Goal: Task Accomplishment & Management: Manage account settings

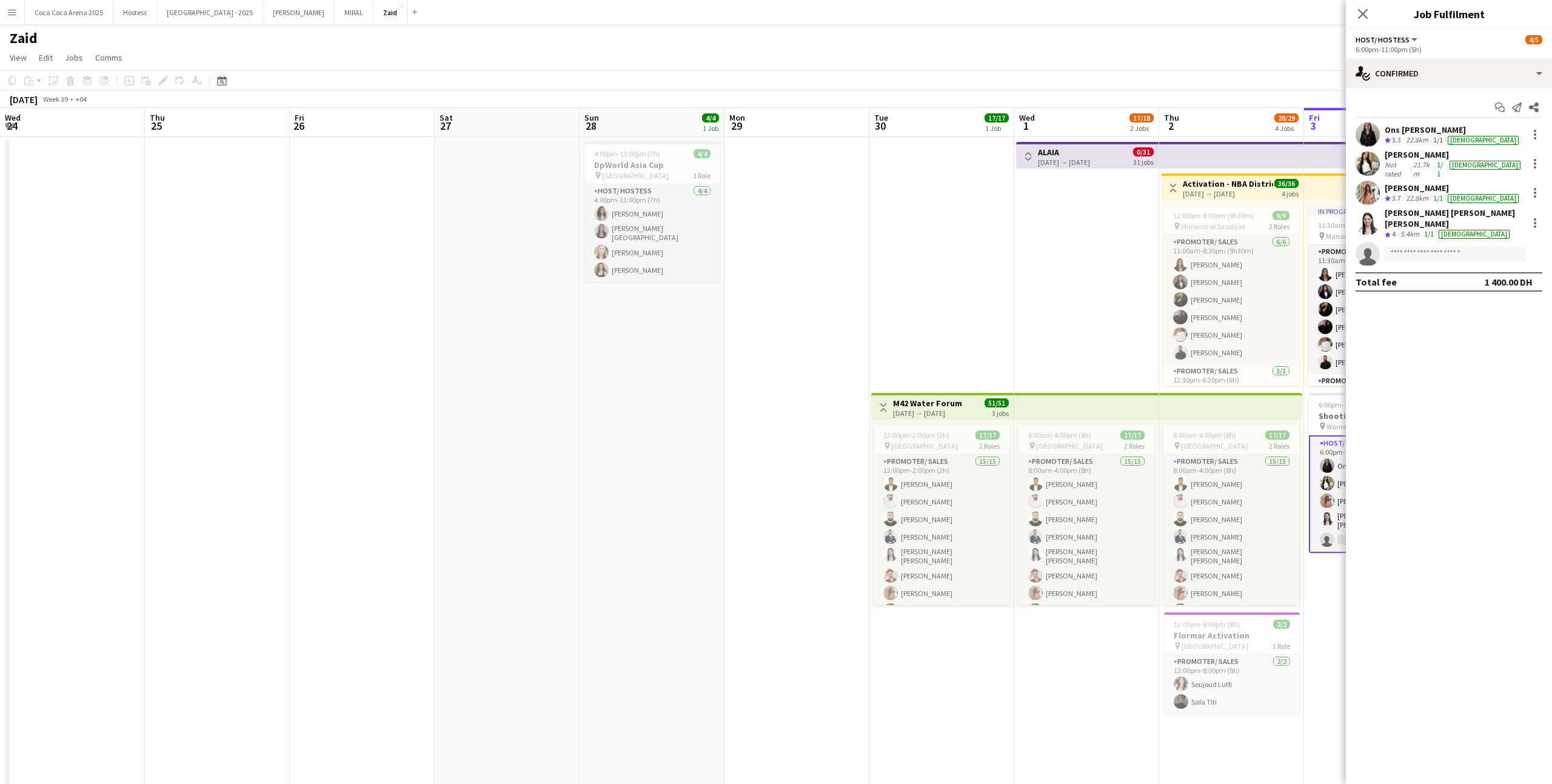
scroll to position [0, 263]
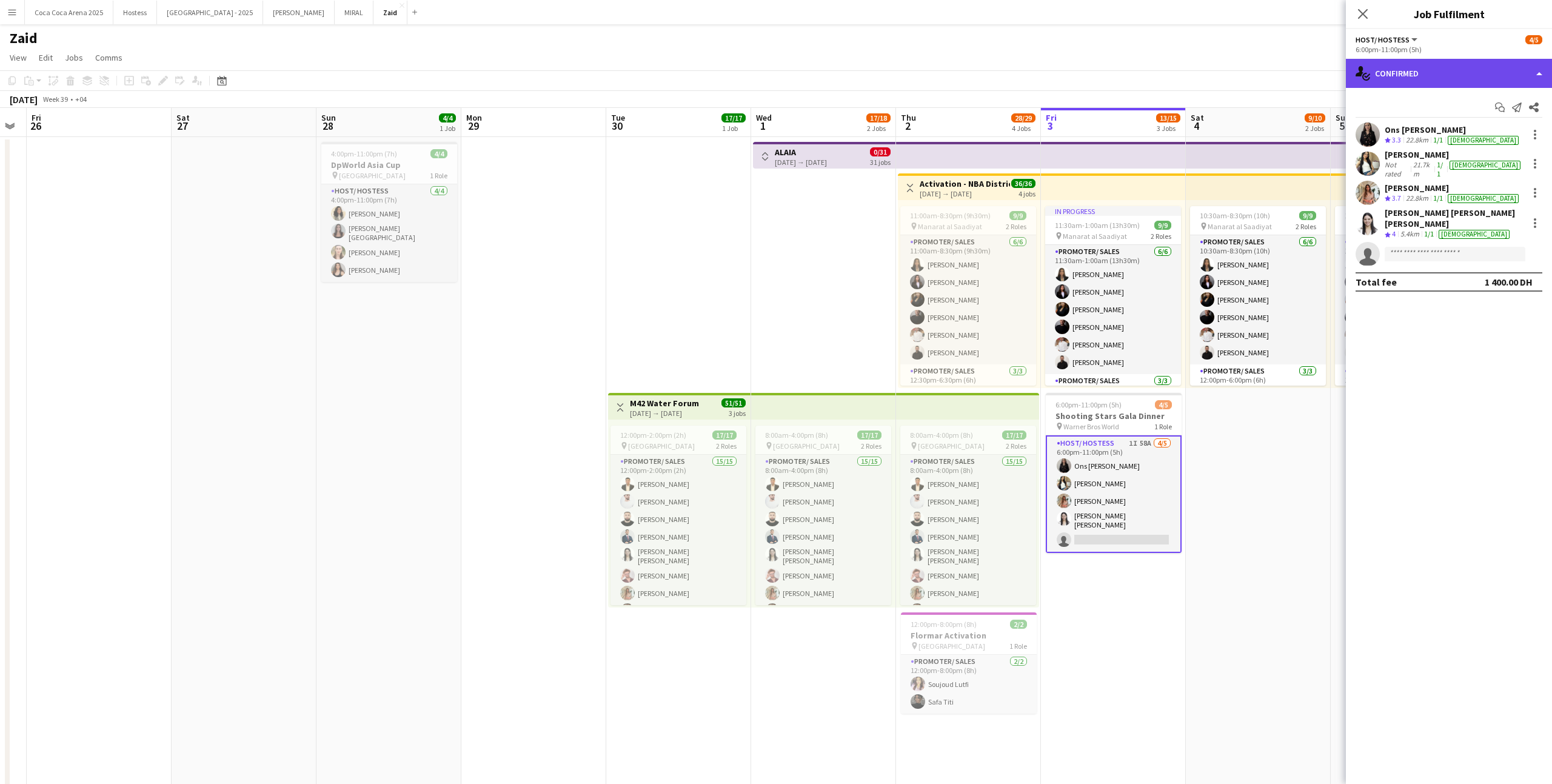
click at [1415, 85] on div "single-neutral-actions-check-2 Confirmed" at bounding box center [1448, 73] width 206 height 29
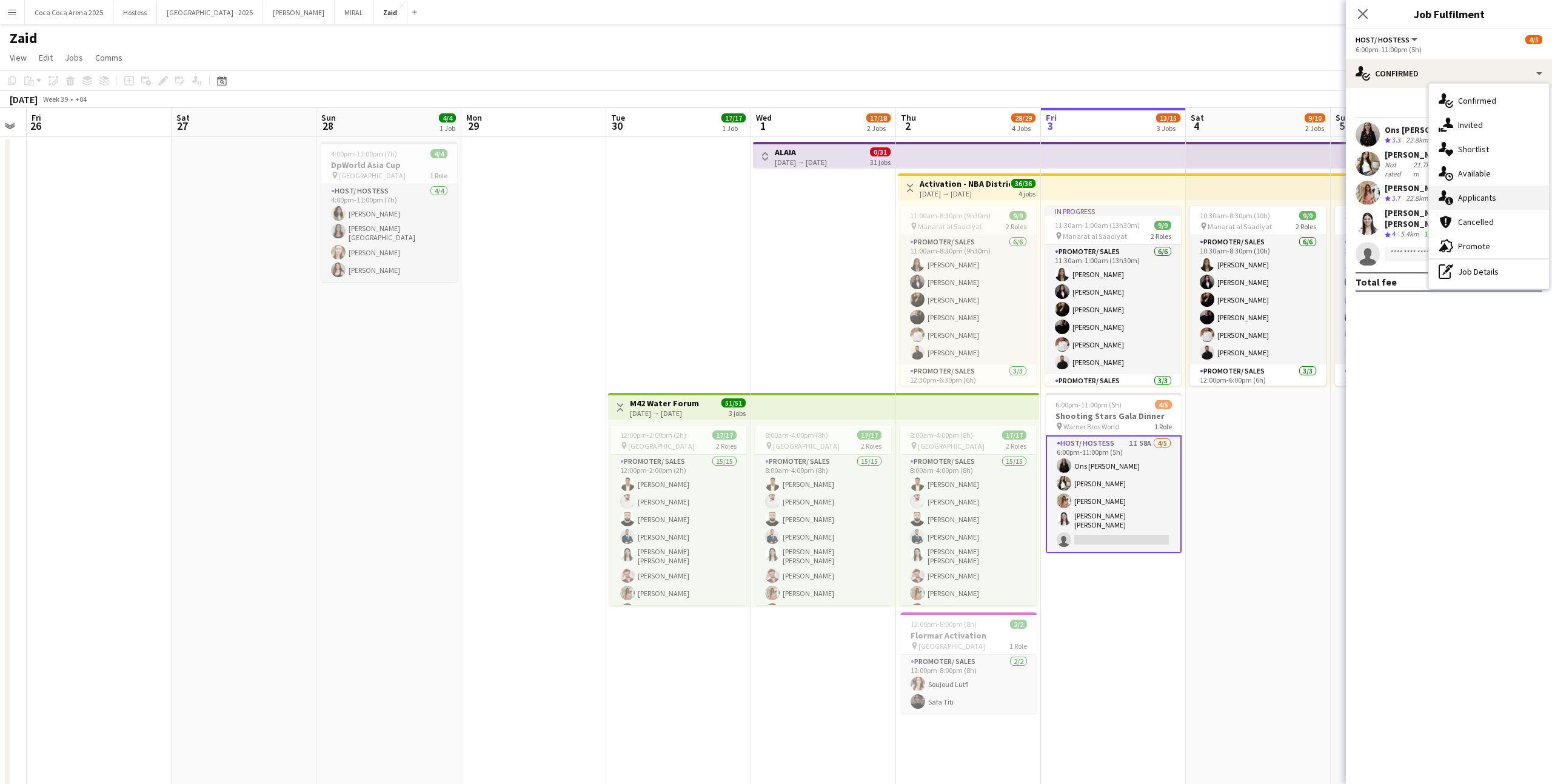
click at [1493, 200] on span "Applicants" at bounding box center [1477, 198] width 38 height 11
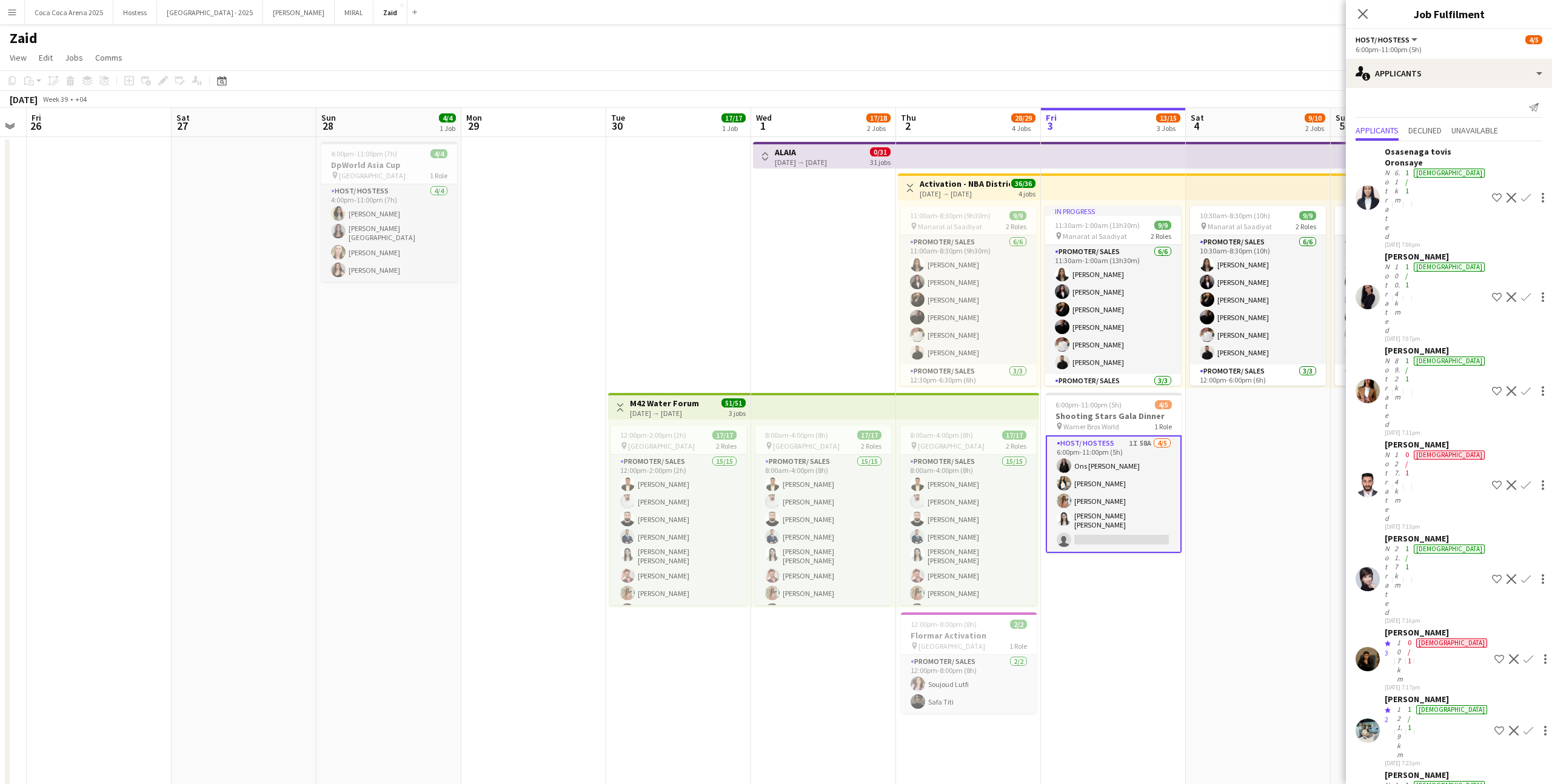
scroll to position [1587, 0]
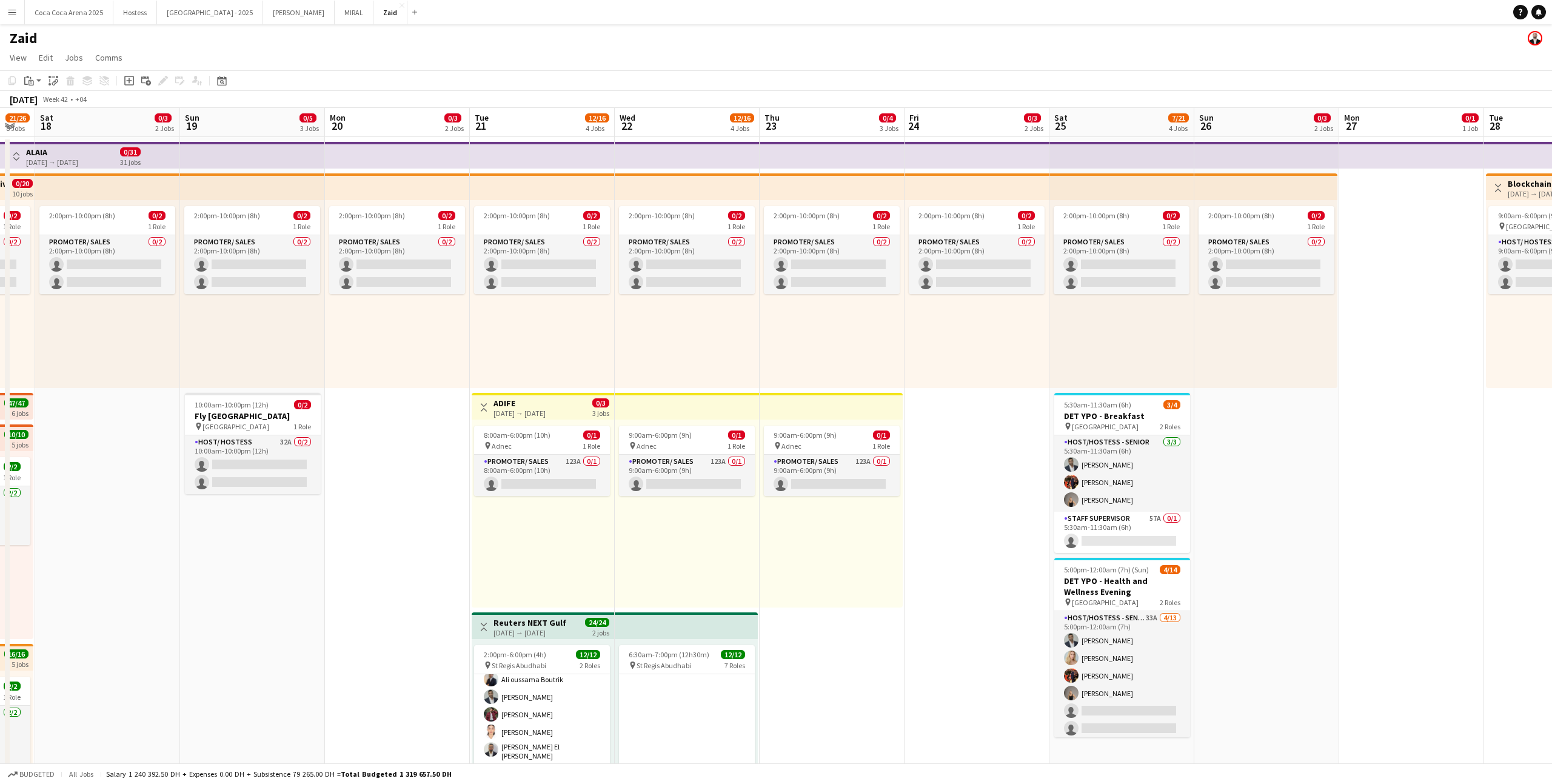
scroll to position [0, 405]
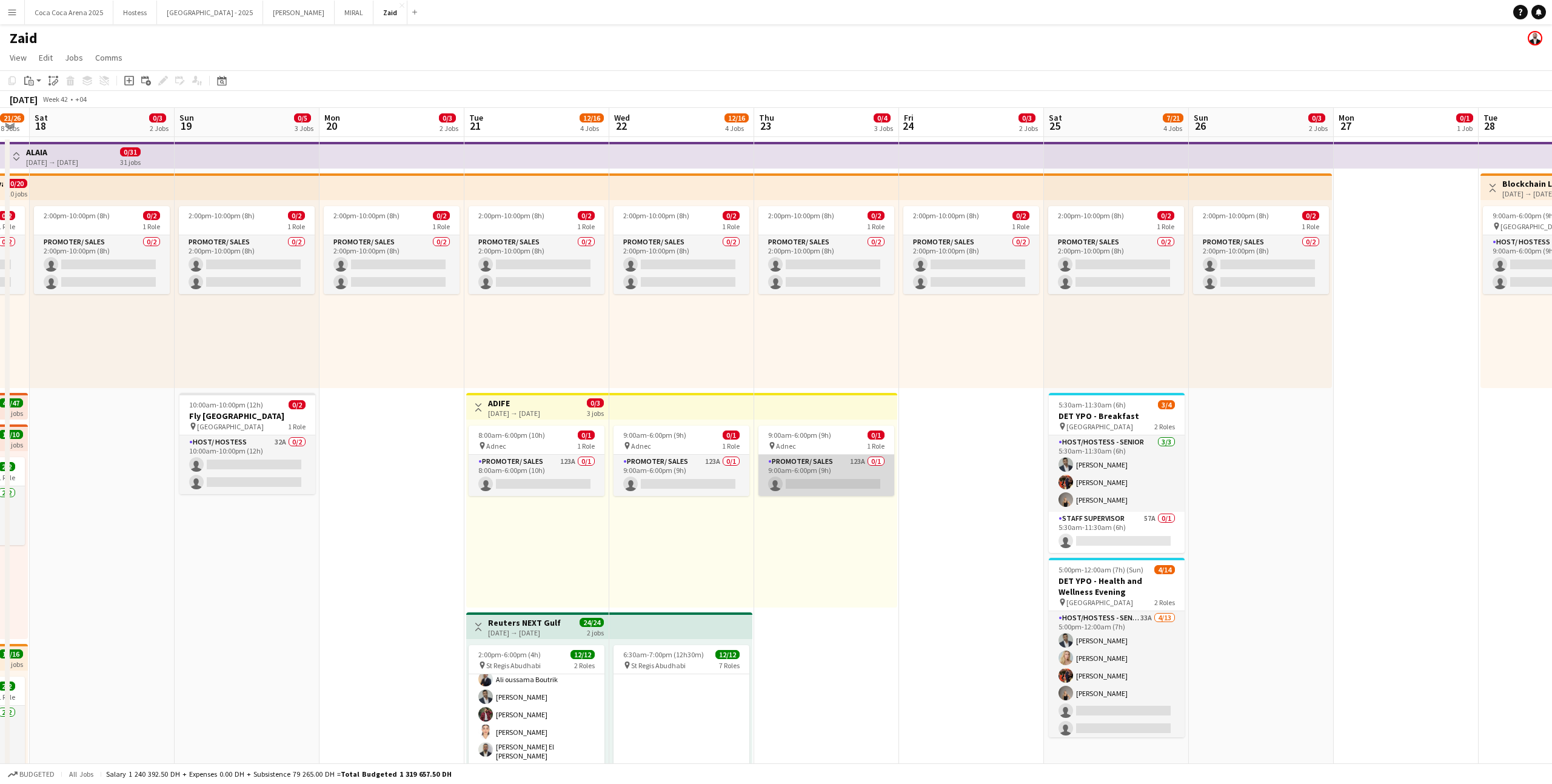
click at [863, 476] on app-card-role "Promoter/ Sales 123A 0/1 9:00am-6:00pm (9h) single-neutral-actions" at bounding box center [826, 475] width 136 height 41
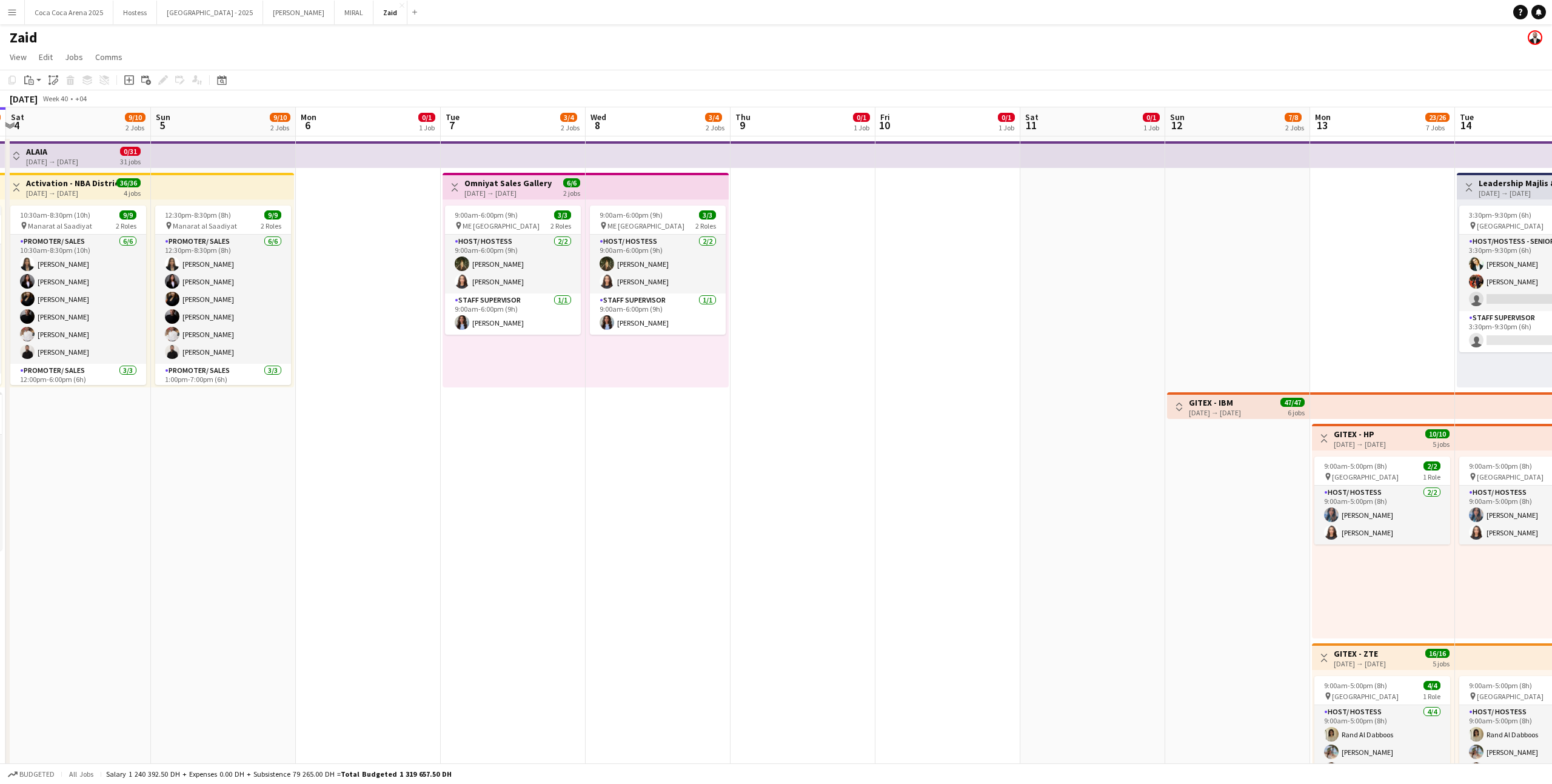
scroll to position [0, 302]
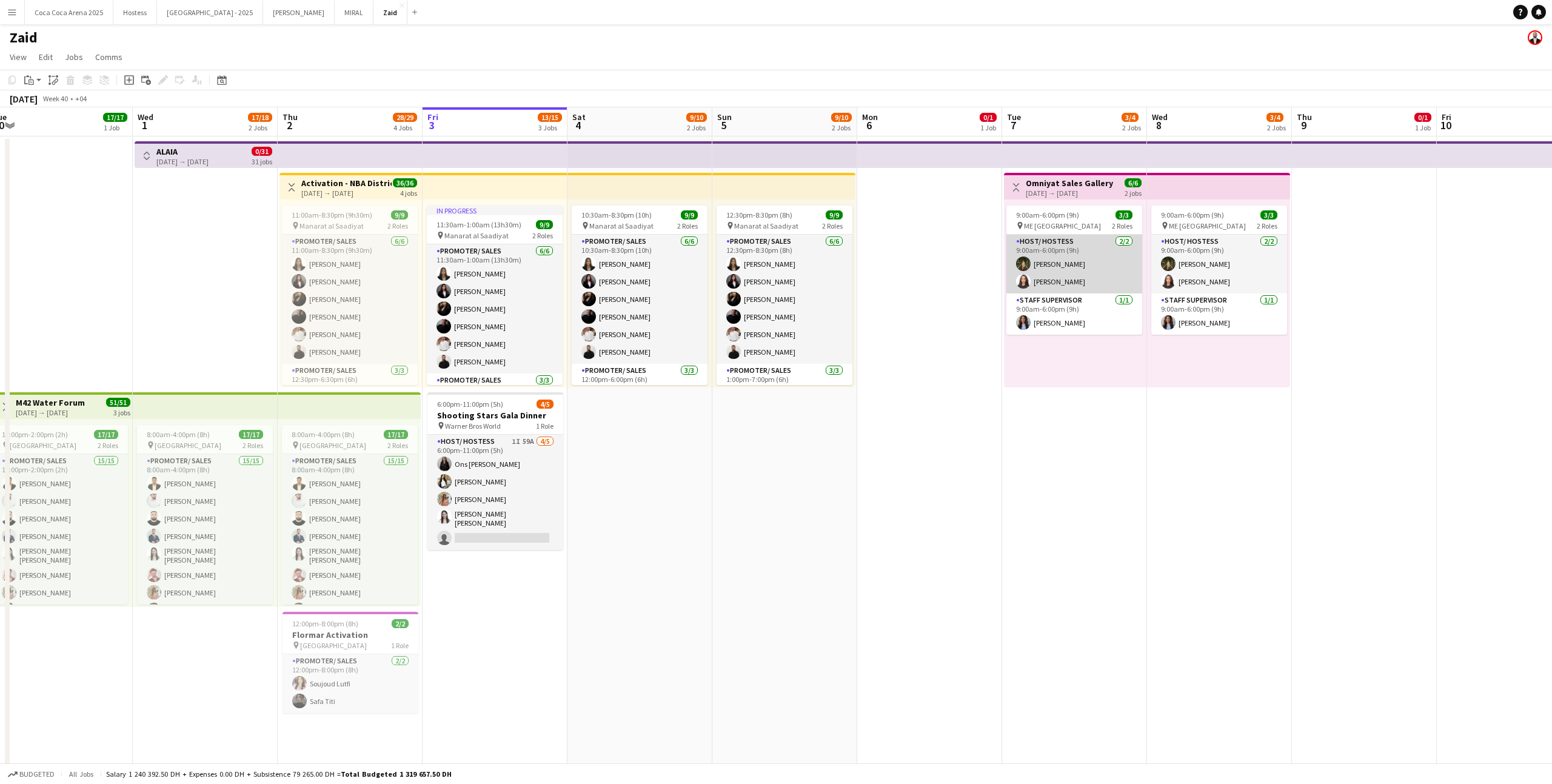
click at [1038, 282] on app-card-role "Host/ Hostess [DATE] 9:00am-6:00pm (9h) [PERSON_NAME] [PERSON_NAME]" at bounding box center [1075, 264] width 136 height 58
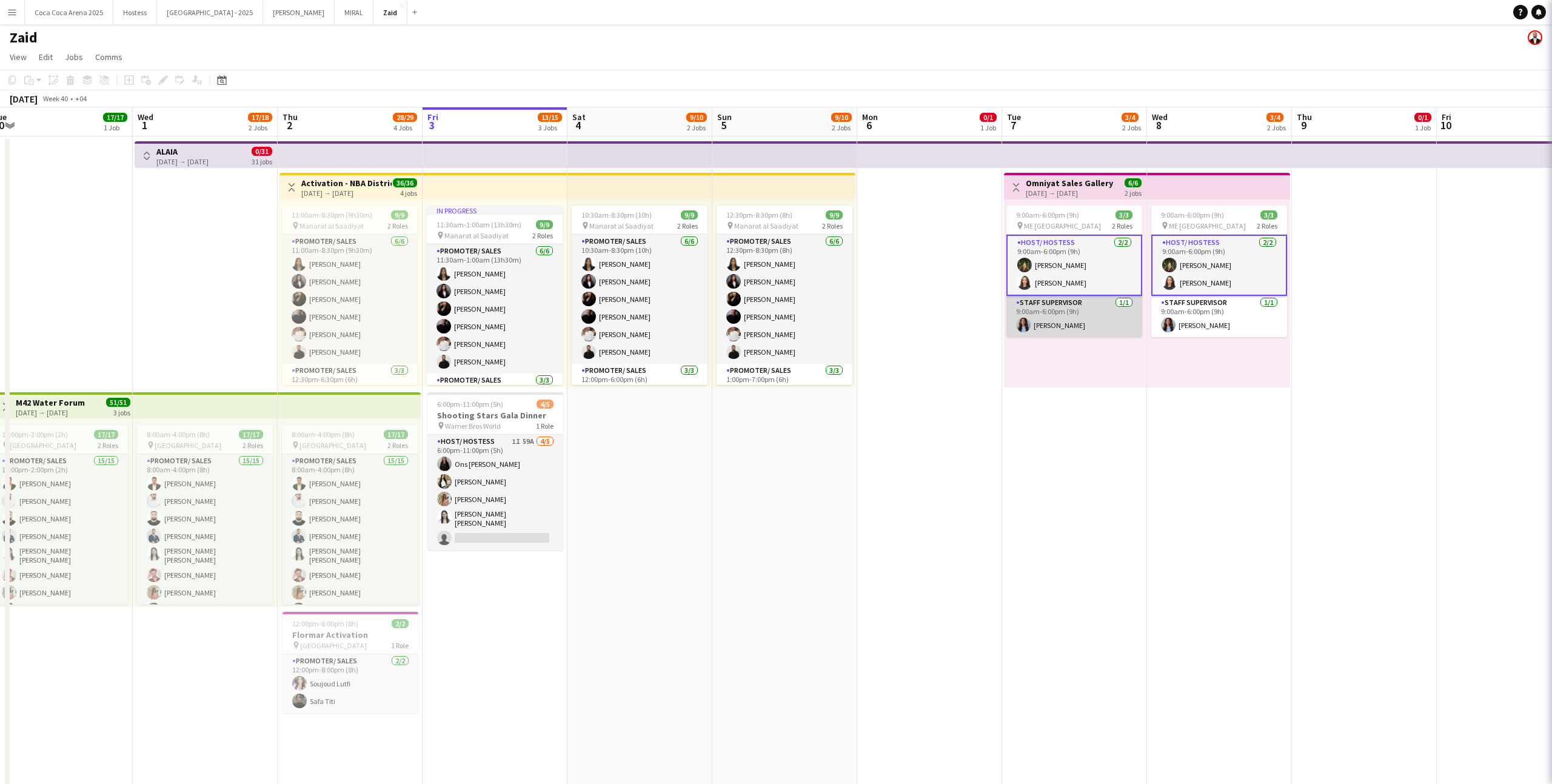
click at [1062, 329] on app-card-role "Staff Supervisor [DATE] 9:00am-6:00pm (9h) [PERSON_NAME]" at bounding box center [1075, 316] width 136 height 41
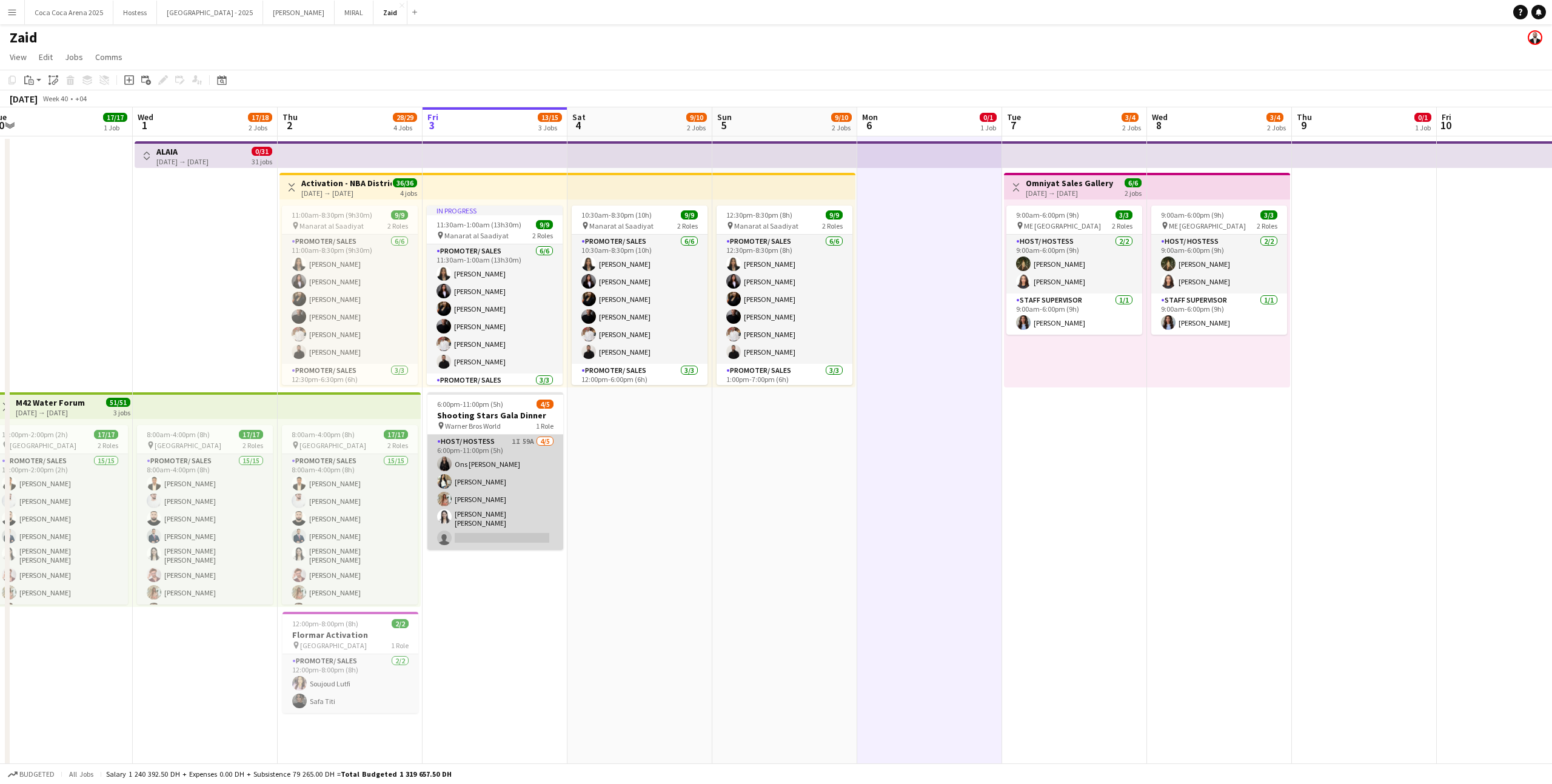
click at [554, 477] on app-card-role "Host/ Hostess 1I 59A [DATE] 6:00pm-11:00pm (5h) Ons Ben Haddada Yuela [PERSON_N…" at bounding box center [496, 492] width 136 height 115
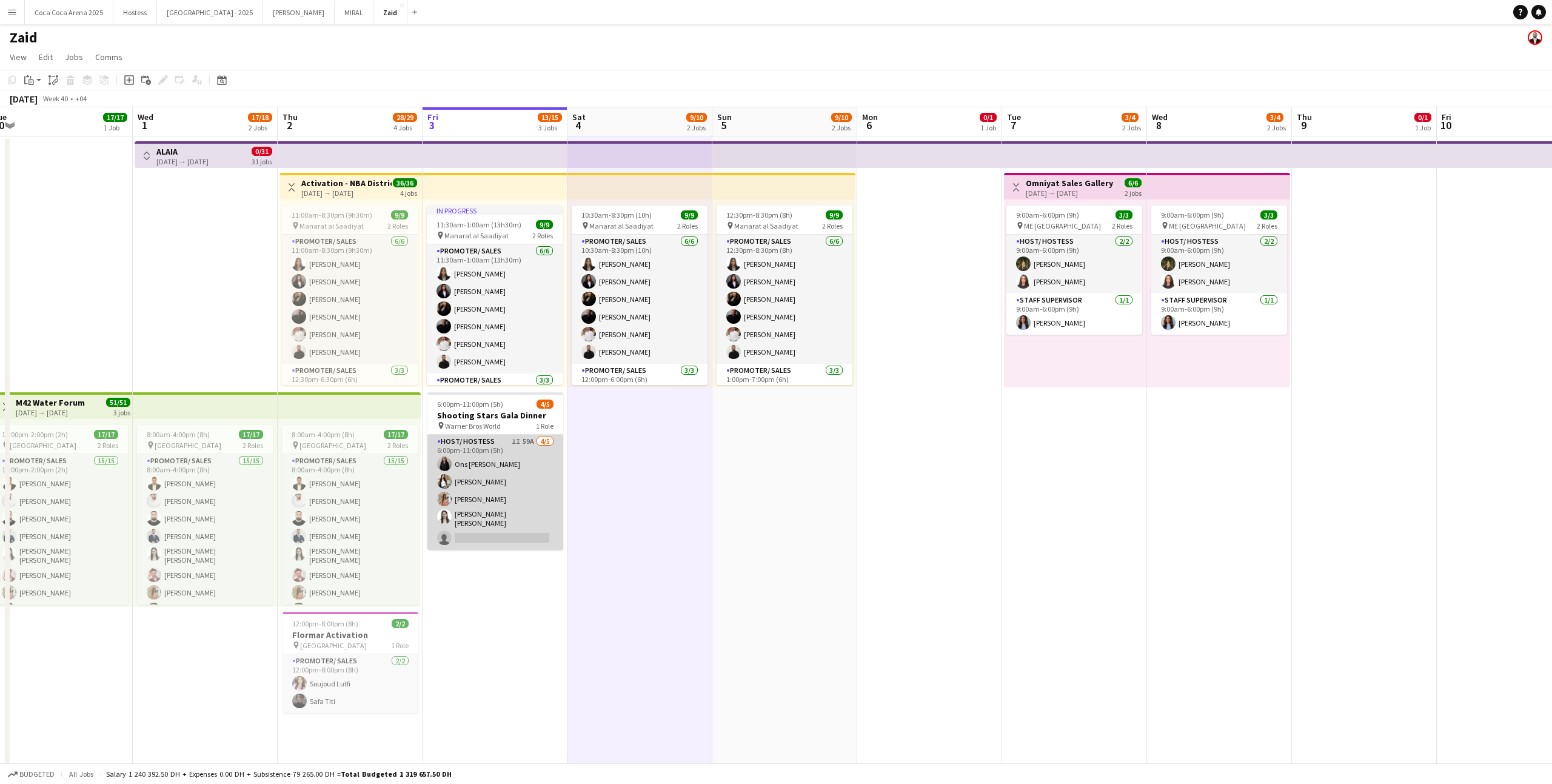
click at [543, 491] on app-card-role "Host/ Hostess 1I 59A [DATE] 6:00pm-11:00pm (5h) Ons Ben Haddada Yuela [PERSON_N…" at bounding box center [496, 492] width 136 height 115
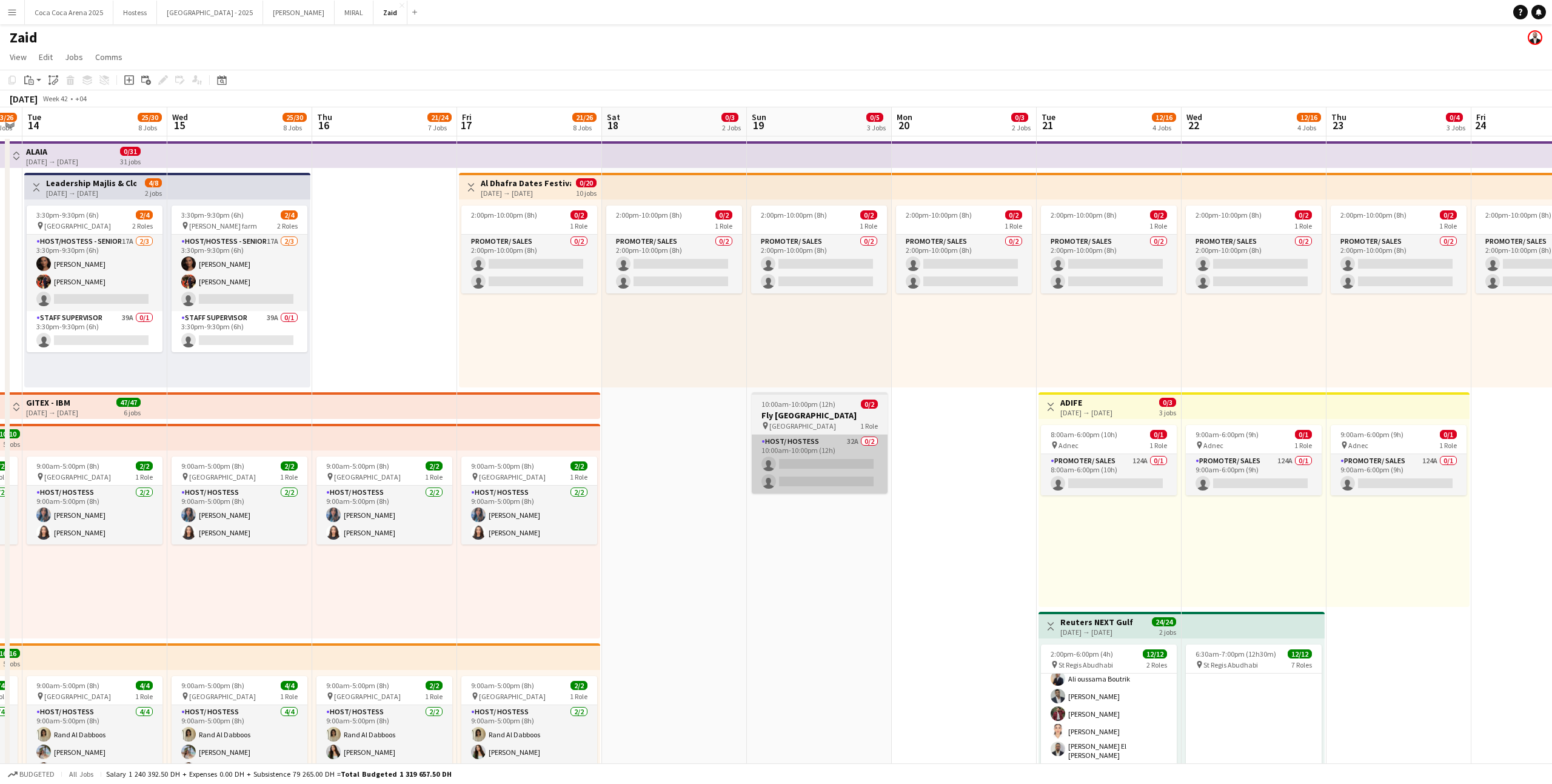
scroll to position [0, 401]
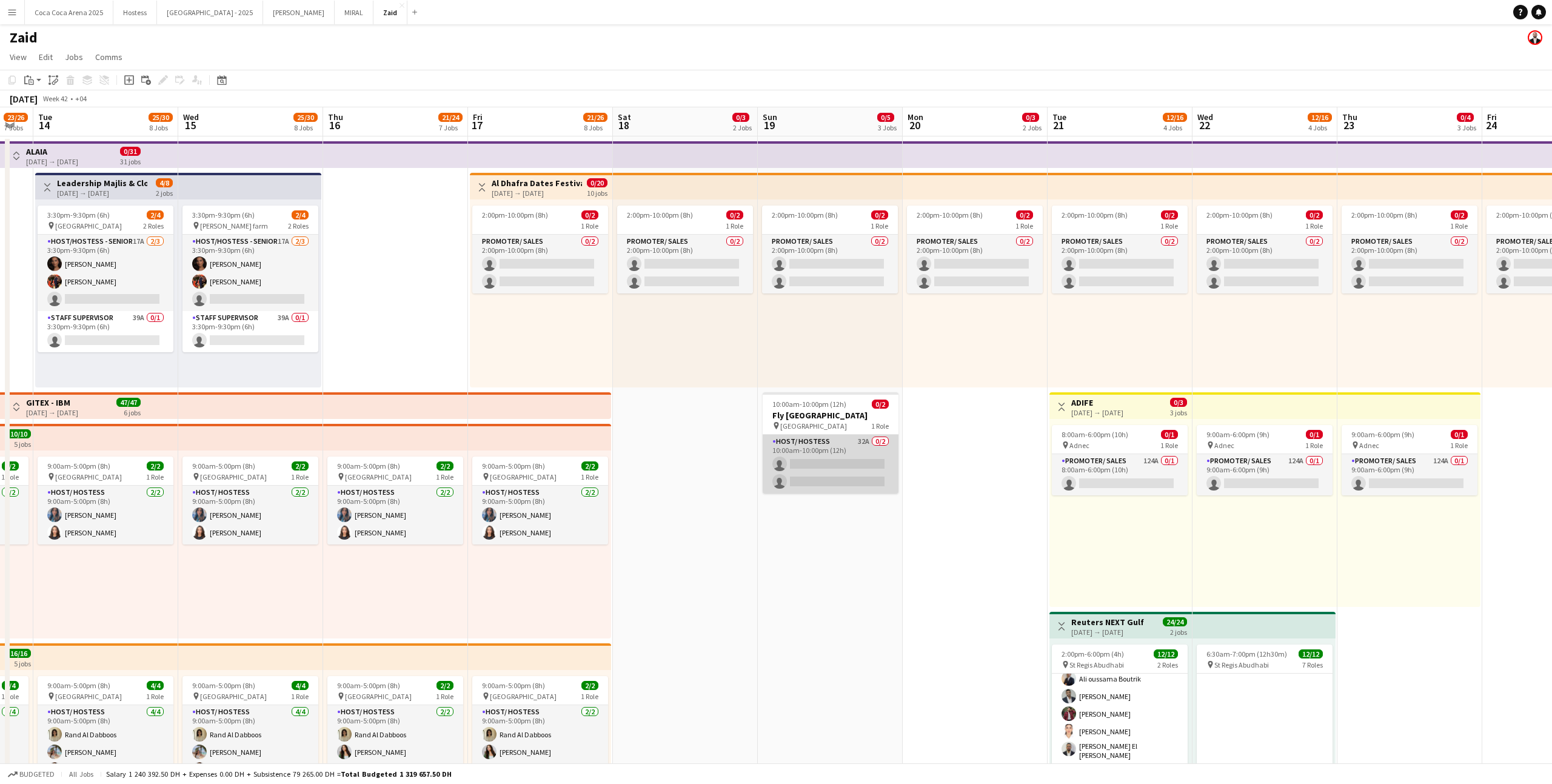
click at [812, 477] on app-card-role "Host/ Hostess 32A 0/2 10:00am-10:00pm (12h) single-neutral-actions single-neutr…" at bounding box center [830, 463] width 136 height 58
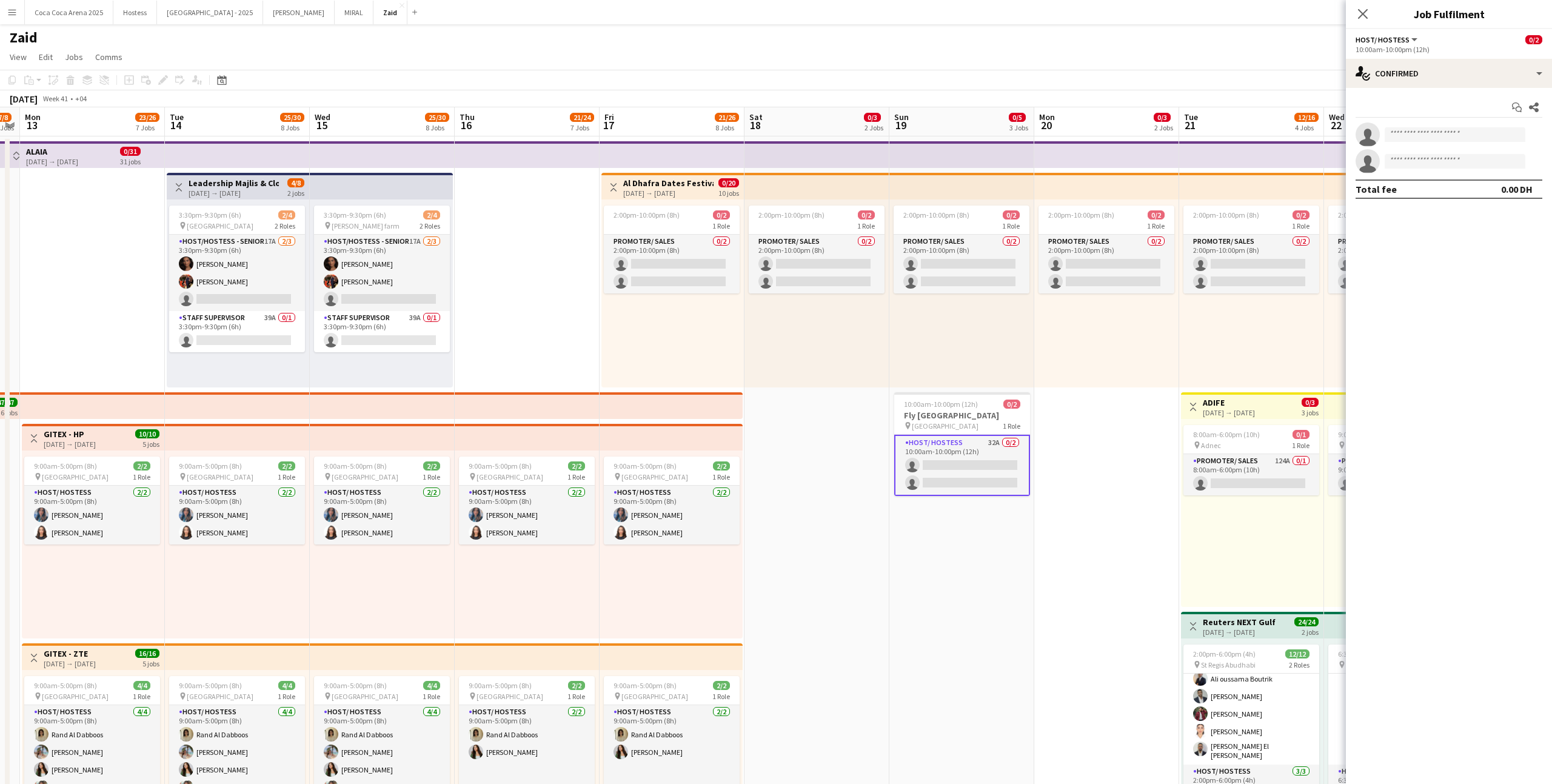
scroll to position [0, 0]
click at [428, 331] on app-card-role "Staff Supervisor 39A 0/1 3:30pm-9:30pm (6h) single-neutral-actions" at bounding box center [382, 331] width 136 height 41
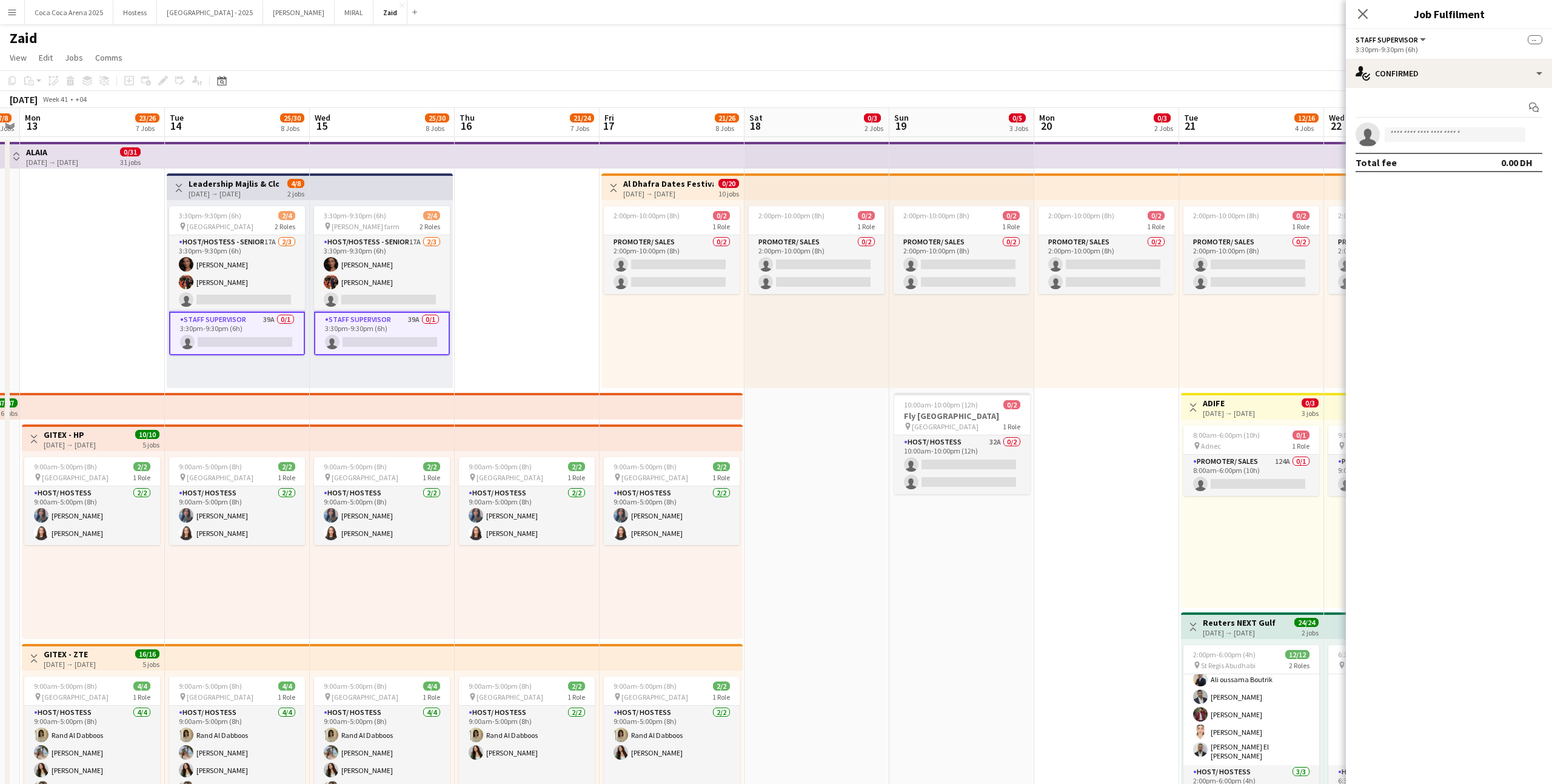
click at [539, 396] on app-top-bar at bounding box center [527, 406] width 145 height 27
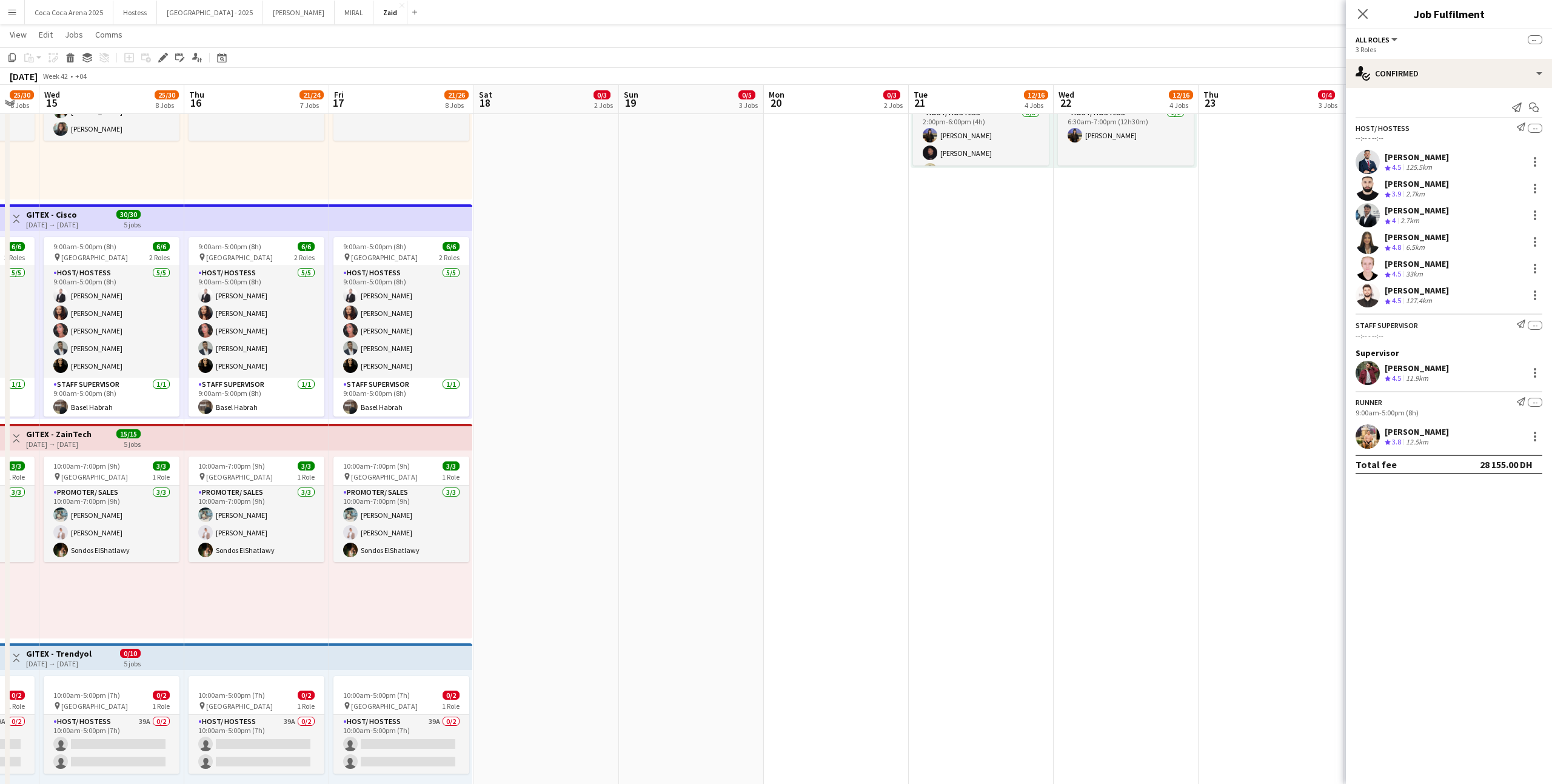
scroll to position [757, 0]
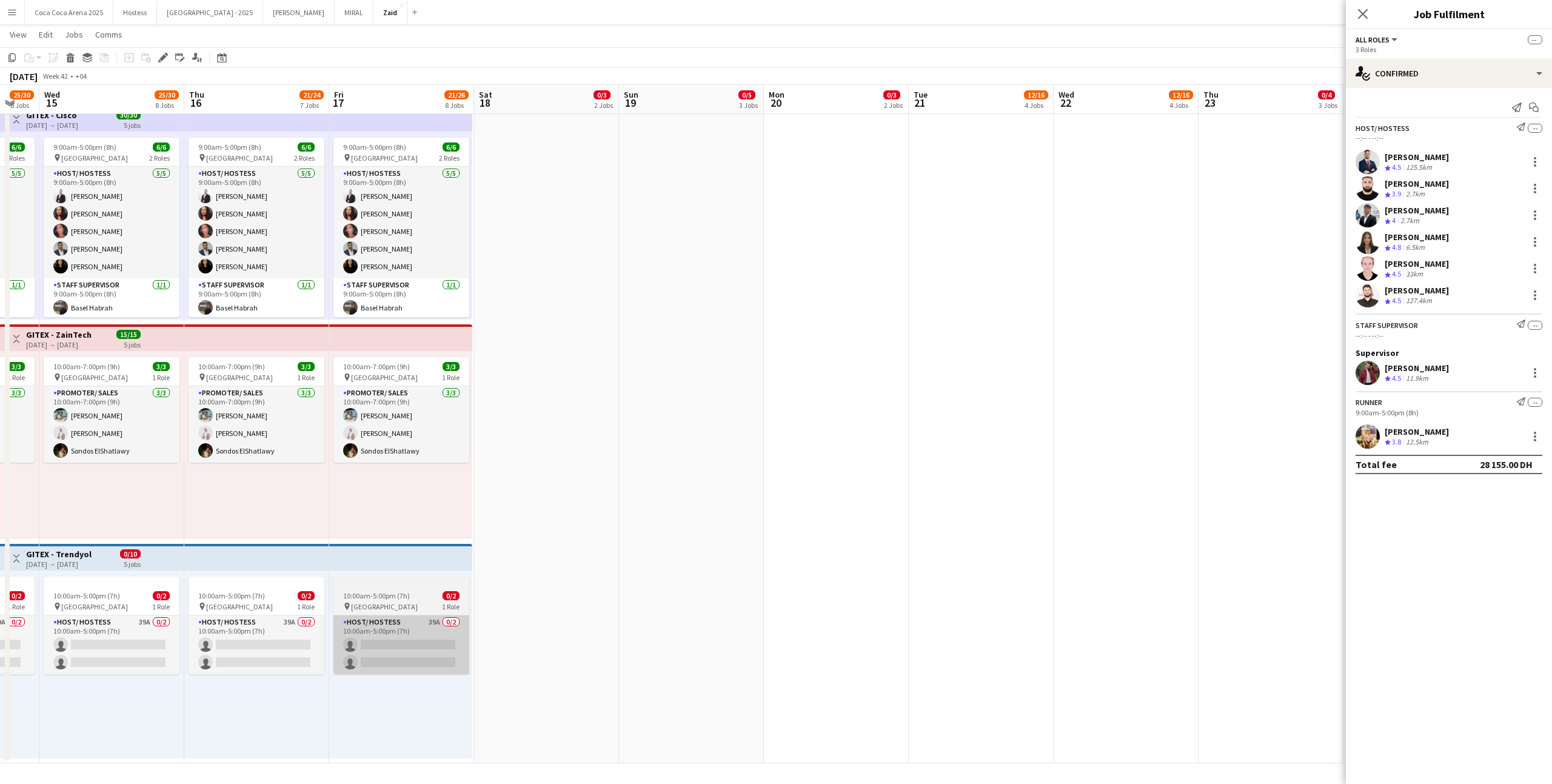
click at [434, 634] on app-card-role "Host/ Hostess 39A 0/2 10:00am-5:00pm (7h) single-neutral-actions single-neutral…" at bounding box center [401, 644] width 136 height 58
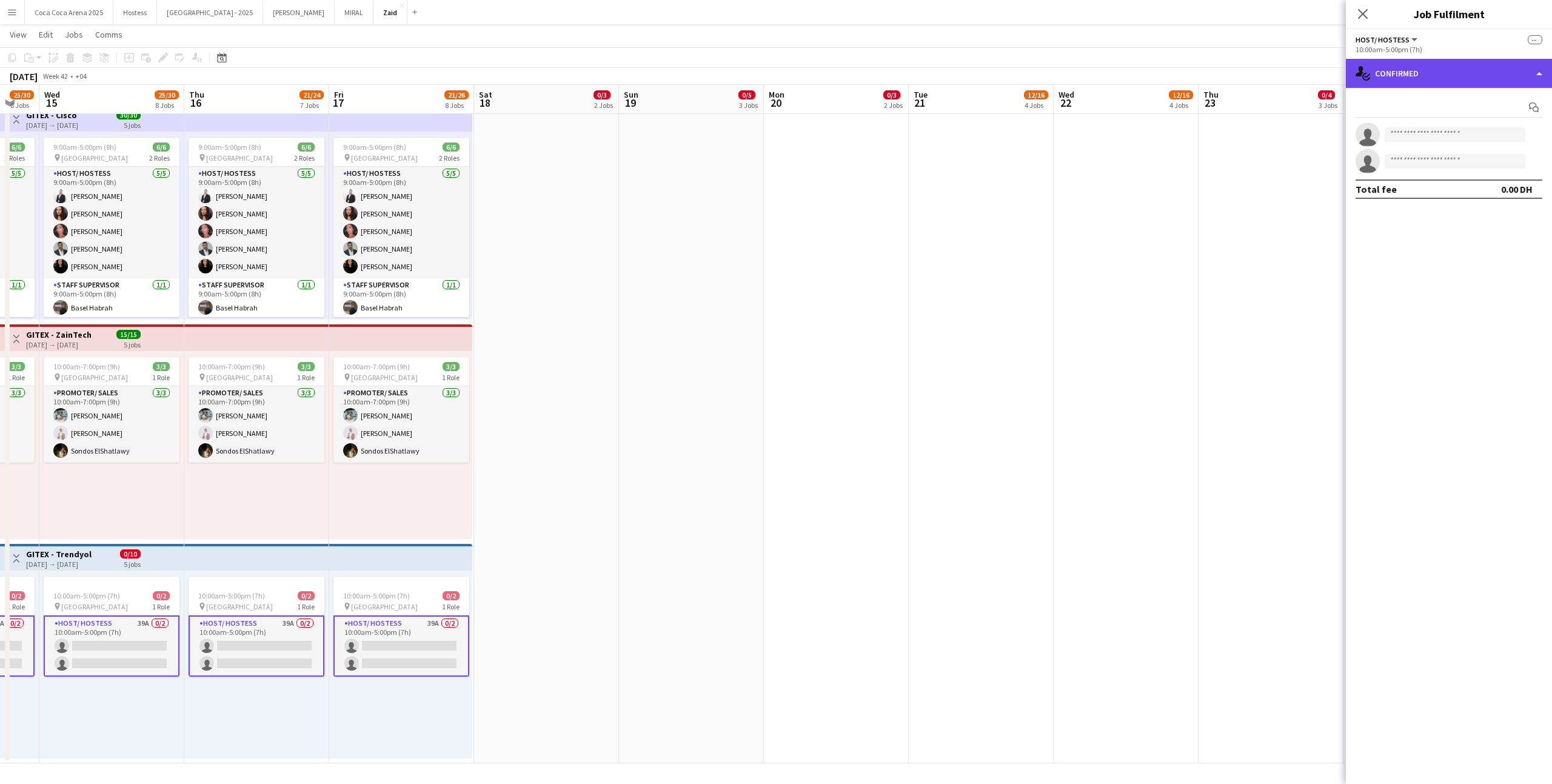
click at [1522, 81] on div "single-neutral-actions-check-2 Confirmed" at bounding box center [1448, 73] width 206 height 29
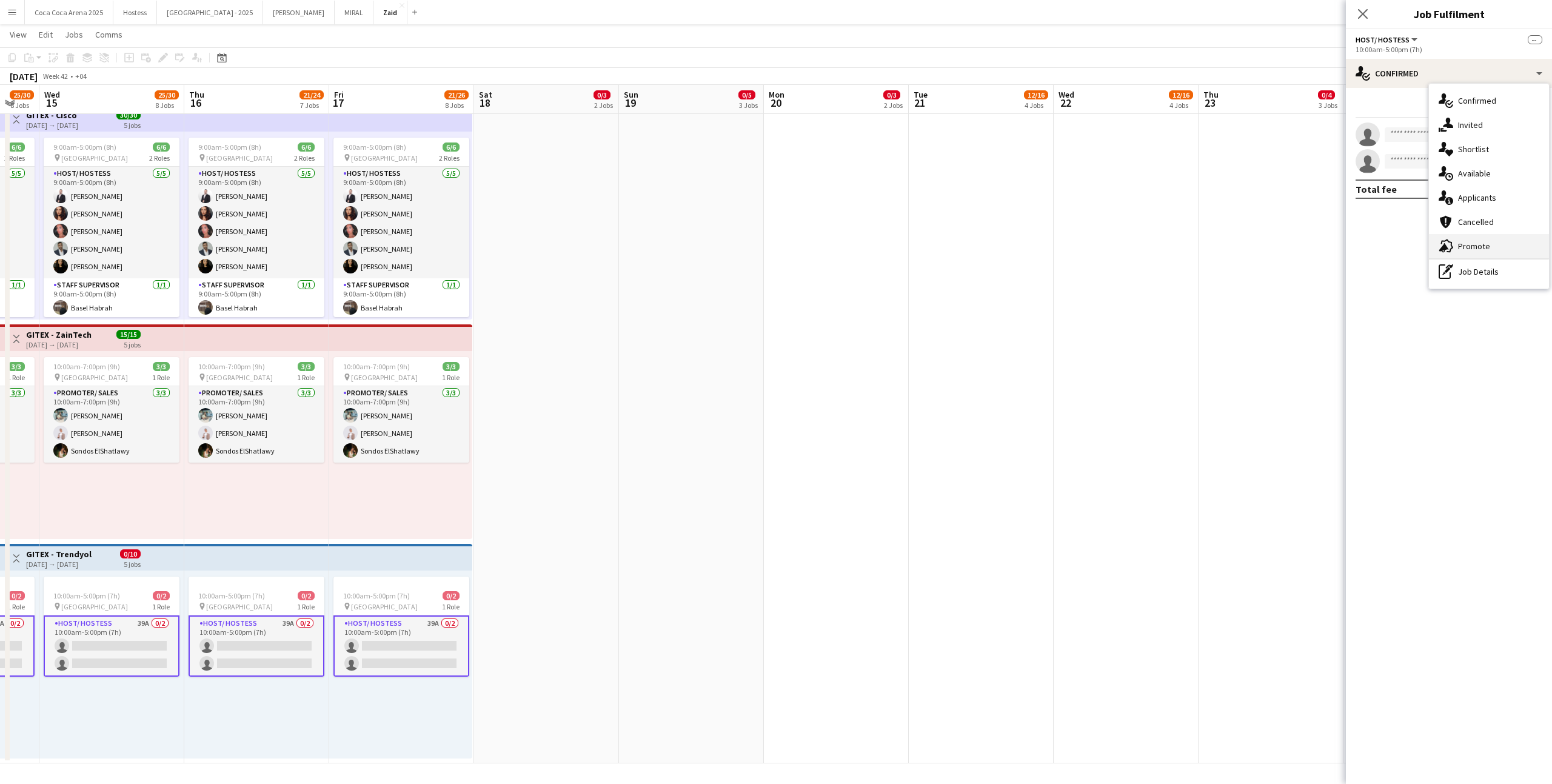
click at [1498, 243] on div "advertising-megaphone Promote" at bounding box center [1489, 246] width 120 height 24
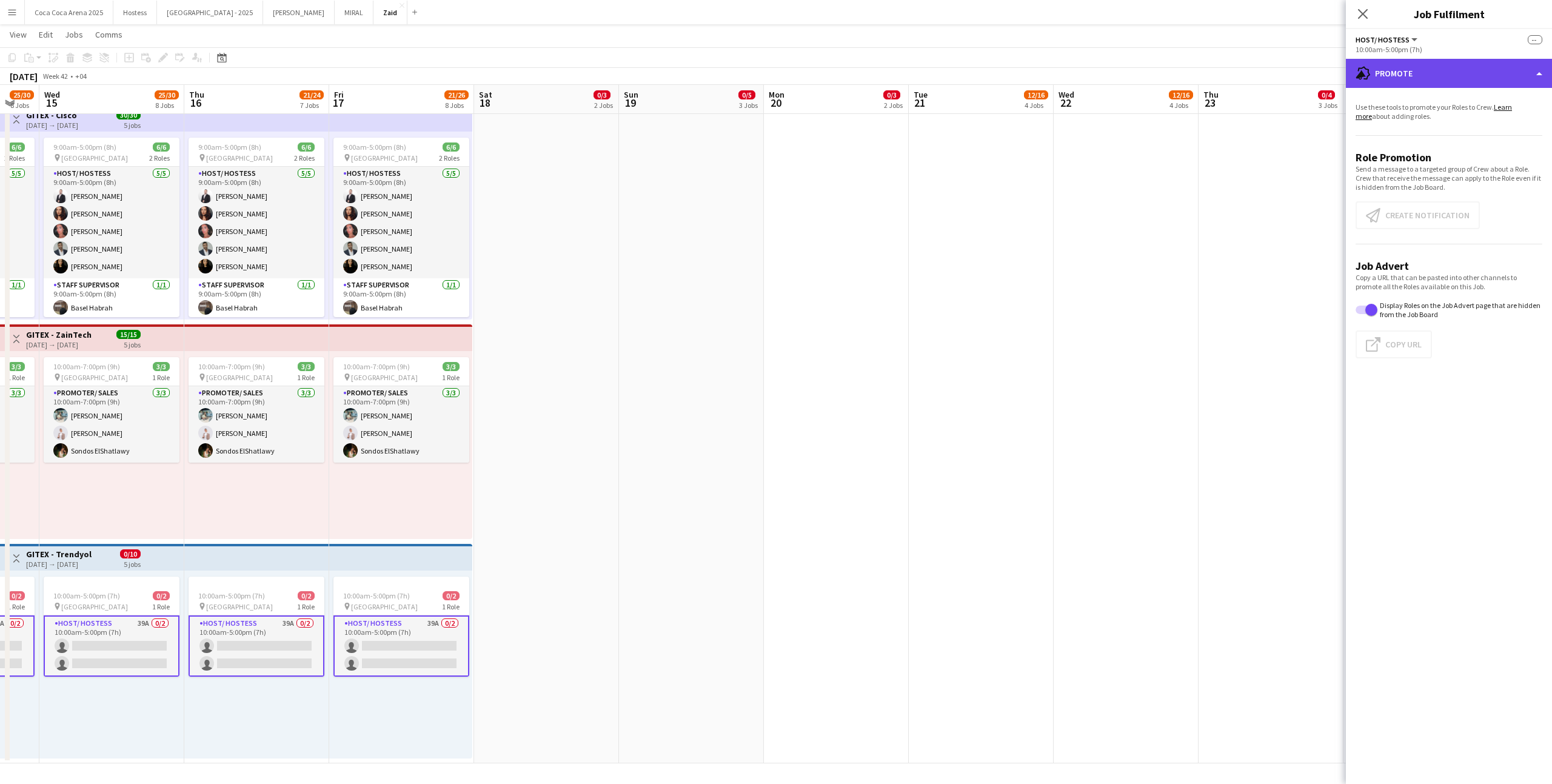
click at [1461, 81] on div "advertising-megaphone Promote" at bounding box center [1448, 73] width 206 height 29
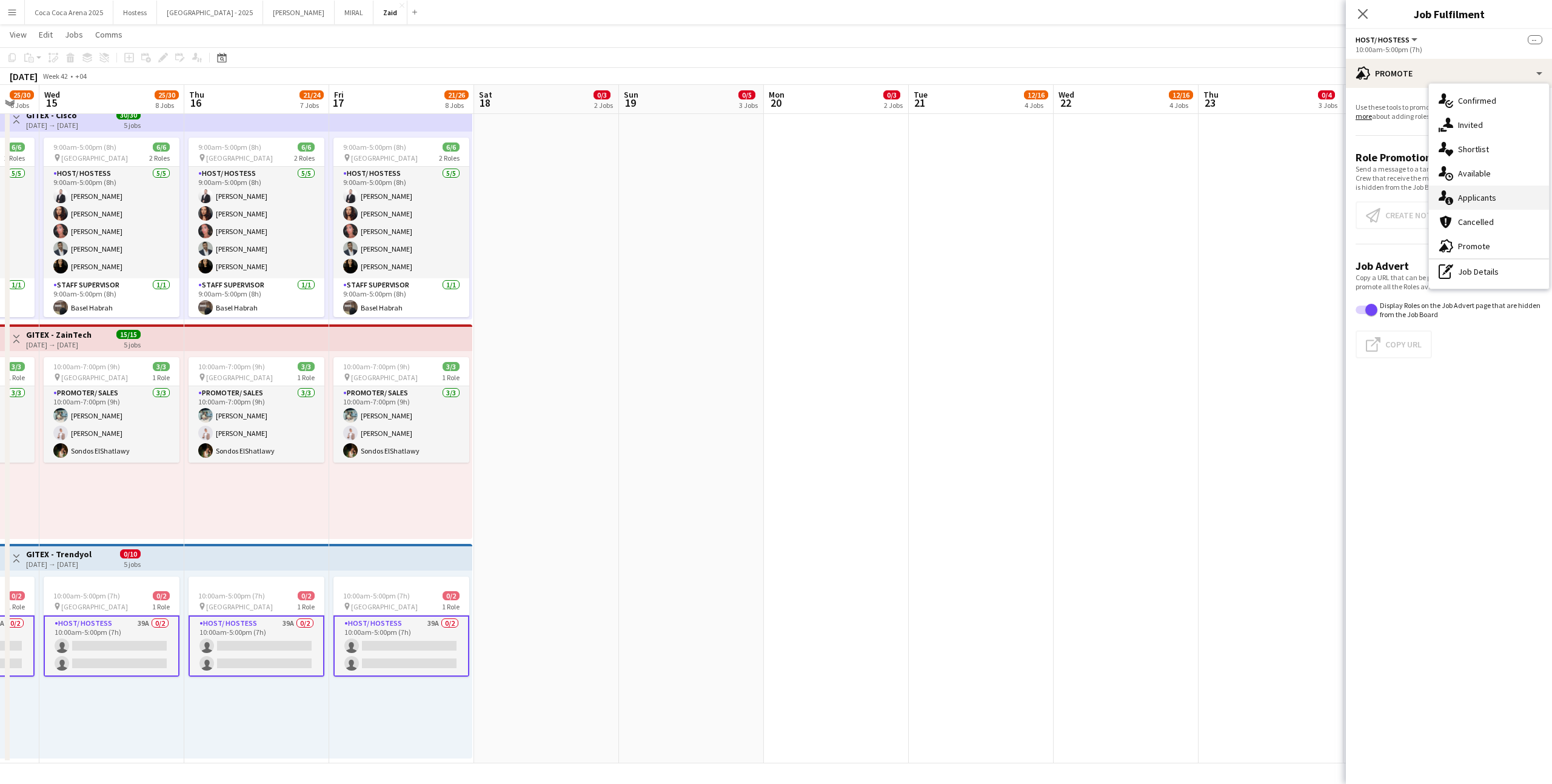
click at [1511, 206] on div "single-neutral-actions-information Applicants" at bounding box center [1489, 198] width 120 height 24
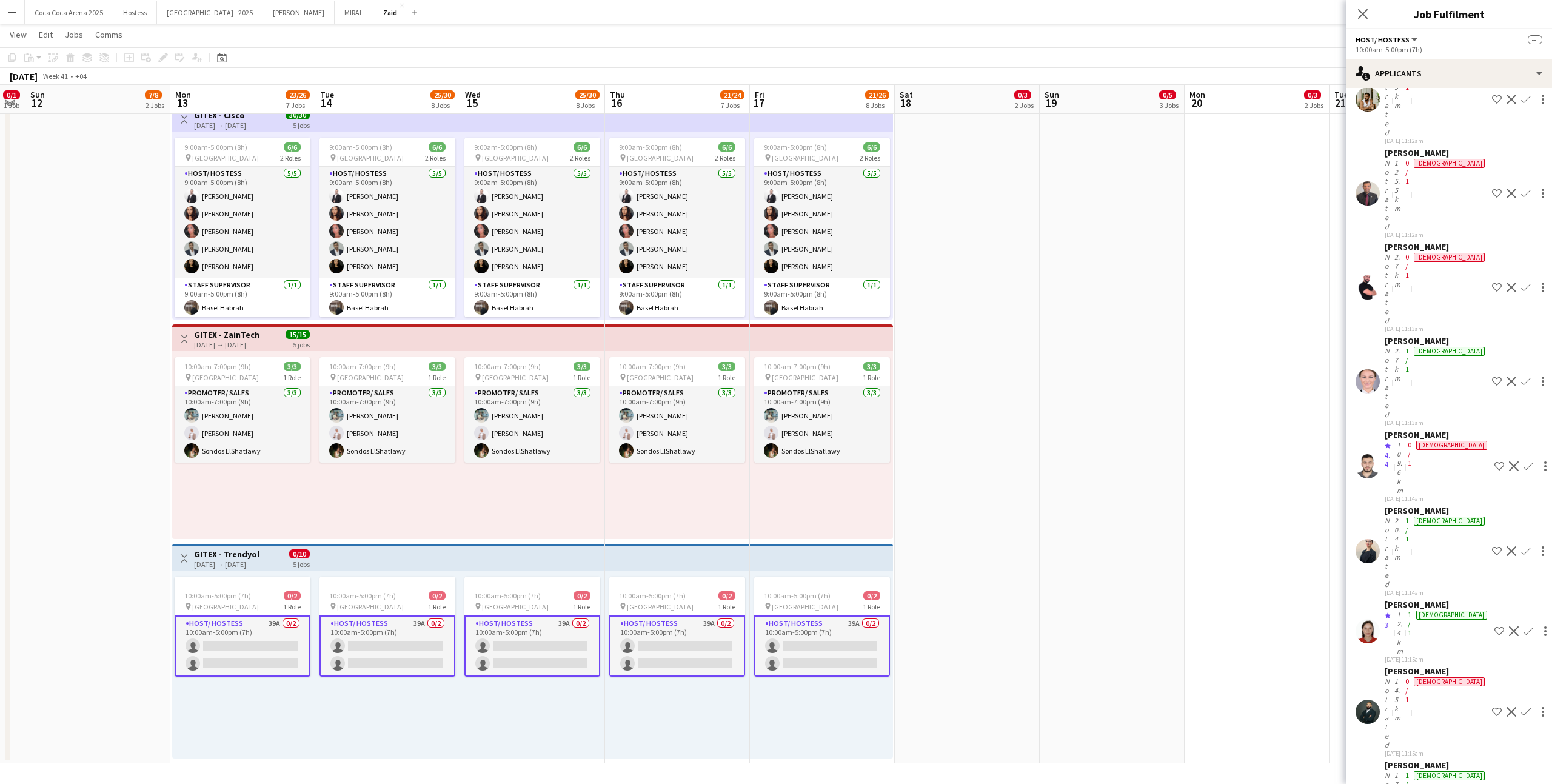
scroll to position [650, 0]
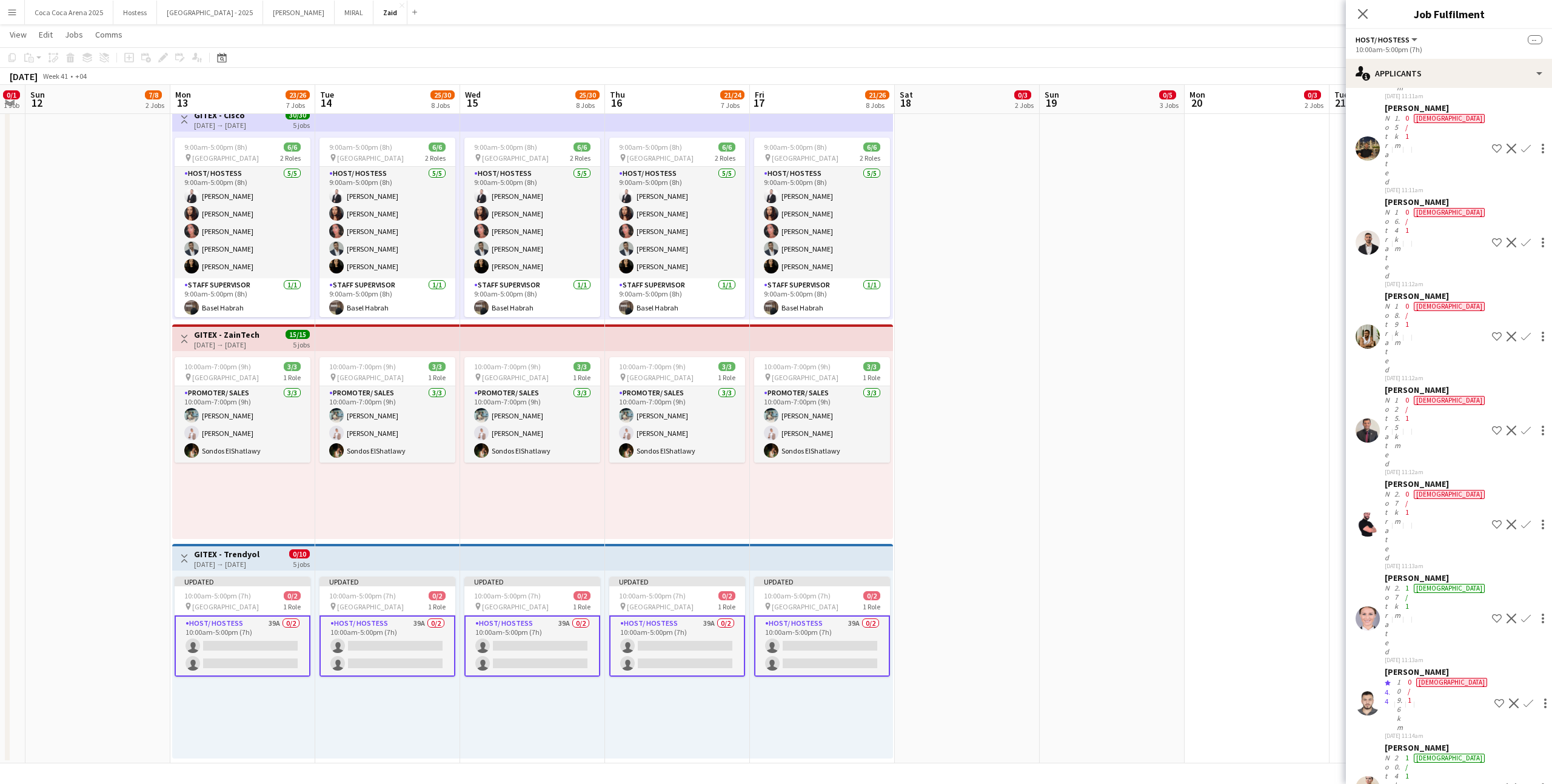
scroll to position [339, 0]
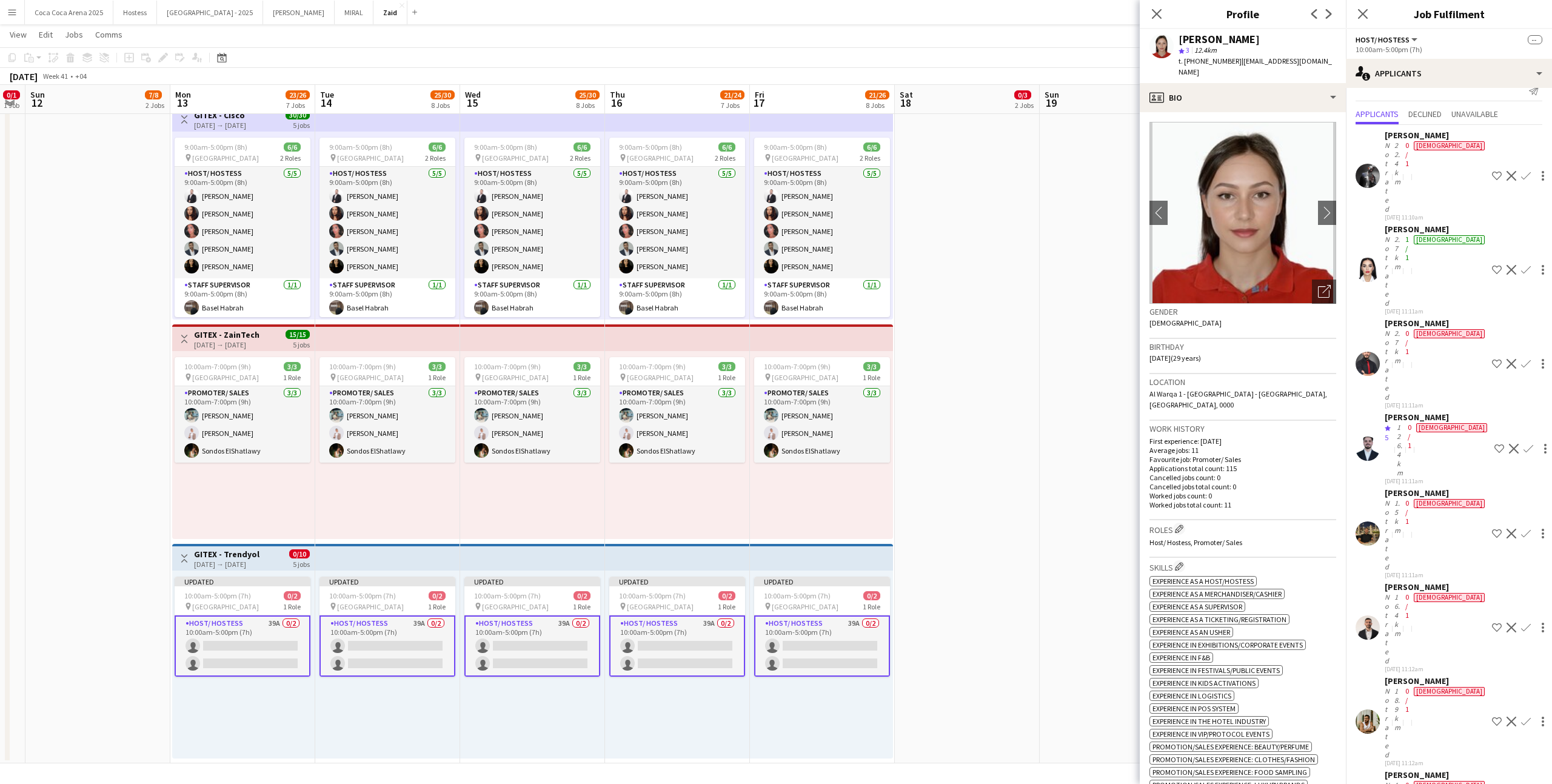
scroll to position [8, 0]
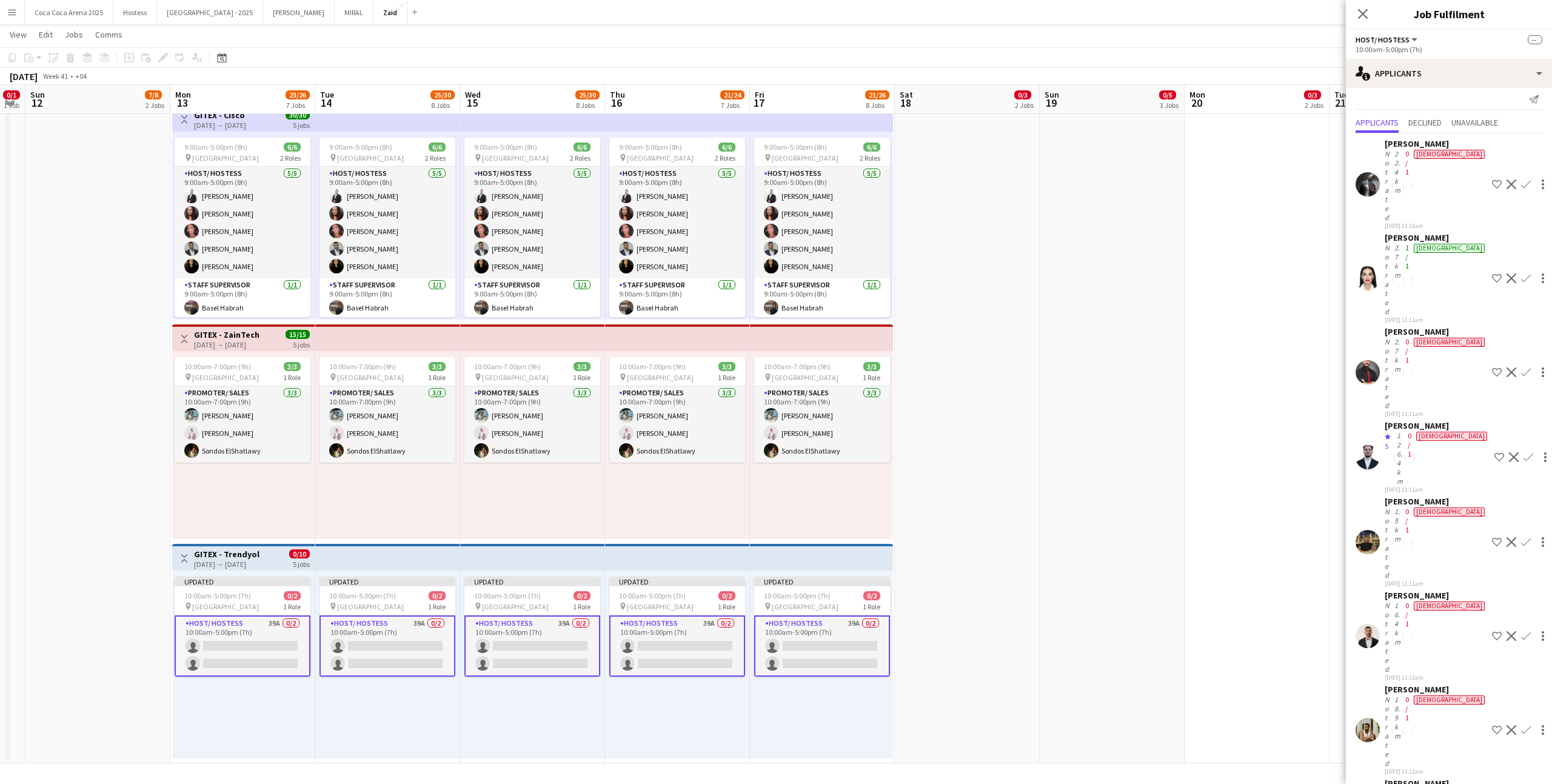
click at [1422, 684] on div "[PERSON_NAME]" at bounding box center [1436, 689] width 102 height 11
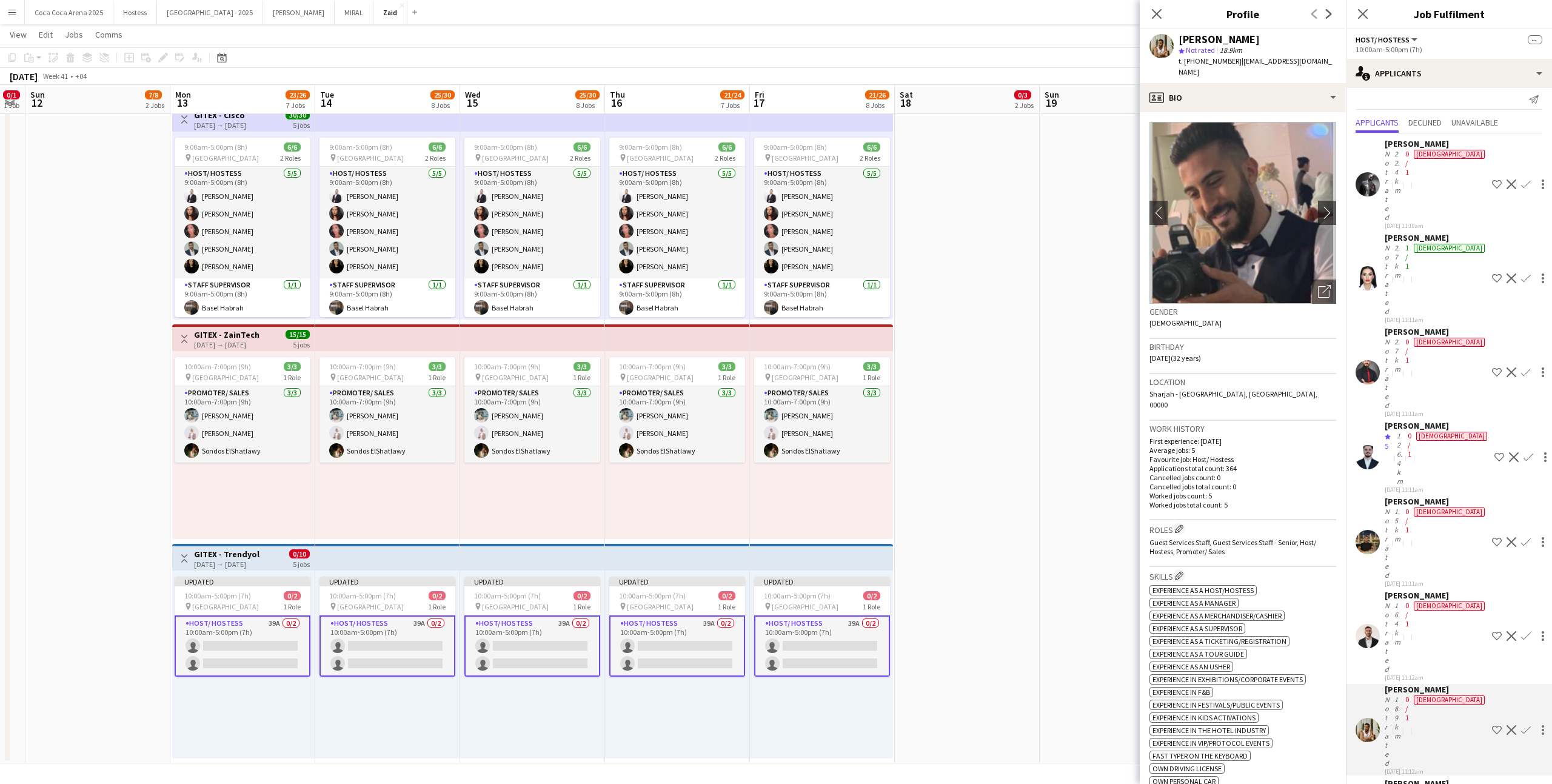
click at [1437, 94] on div "Send notification" at bounding box center [1449, 100] width 187 height 20
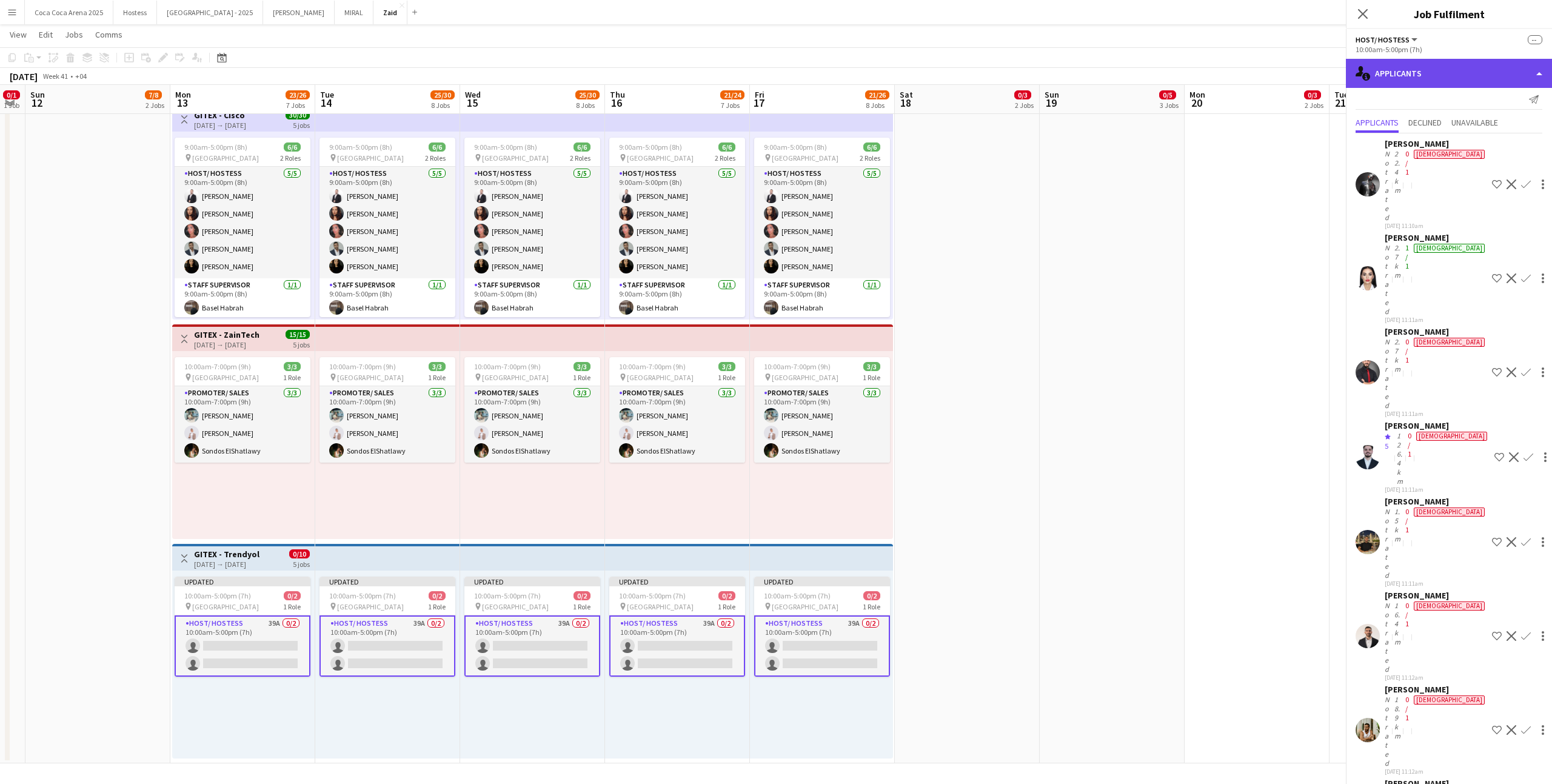
click at [1448, 72] on div "single-neutral-actions-information Applicants" at bounding box center [1448, 73] width 206 height 29
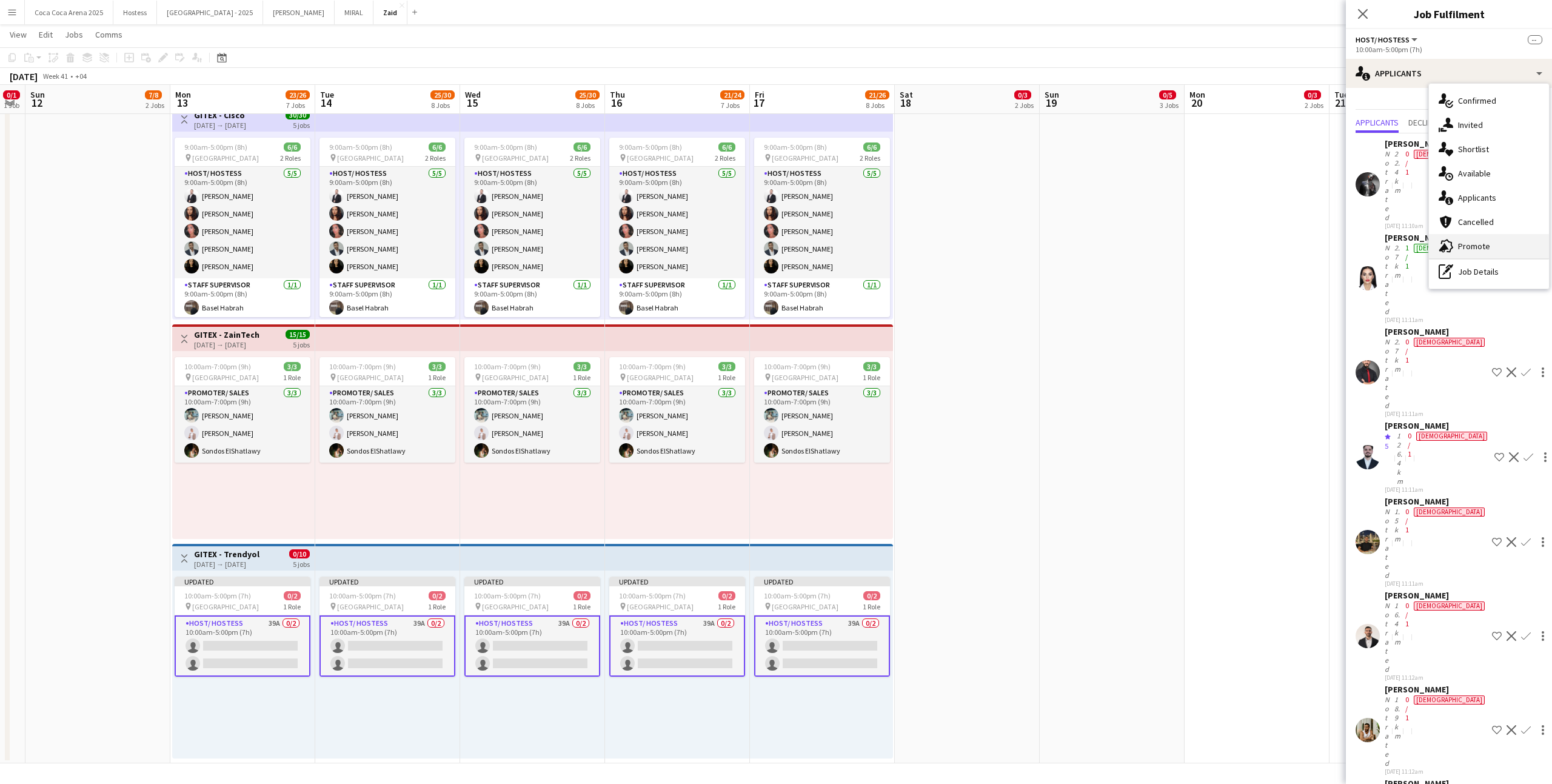
click at [1496, 244] on div "advertising-megaphone Promote" at bounding box center [1489, 246] width 120 height 24
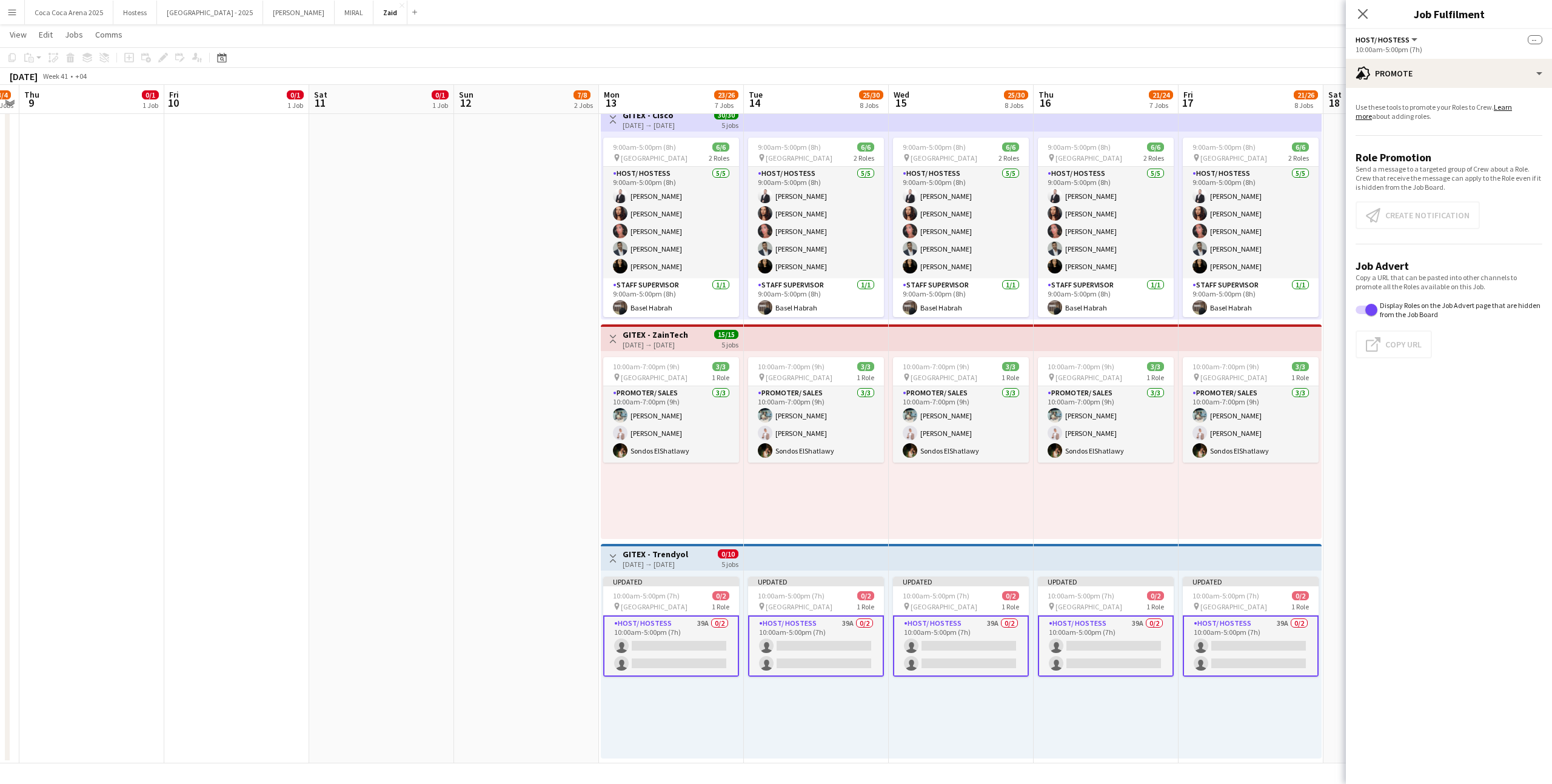
scroll to position [0, 271]
click at [670, 662] on app-card-role "Host/ Hostess 39A 0/2 10:00am-5:00pm (7h) single-neutral-actions single-neutral…" at bounding box center [670, 645] width 136 height 61
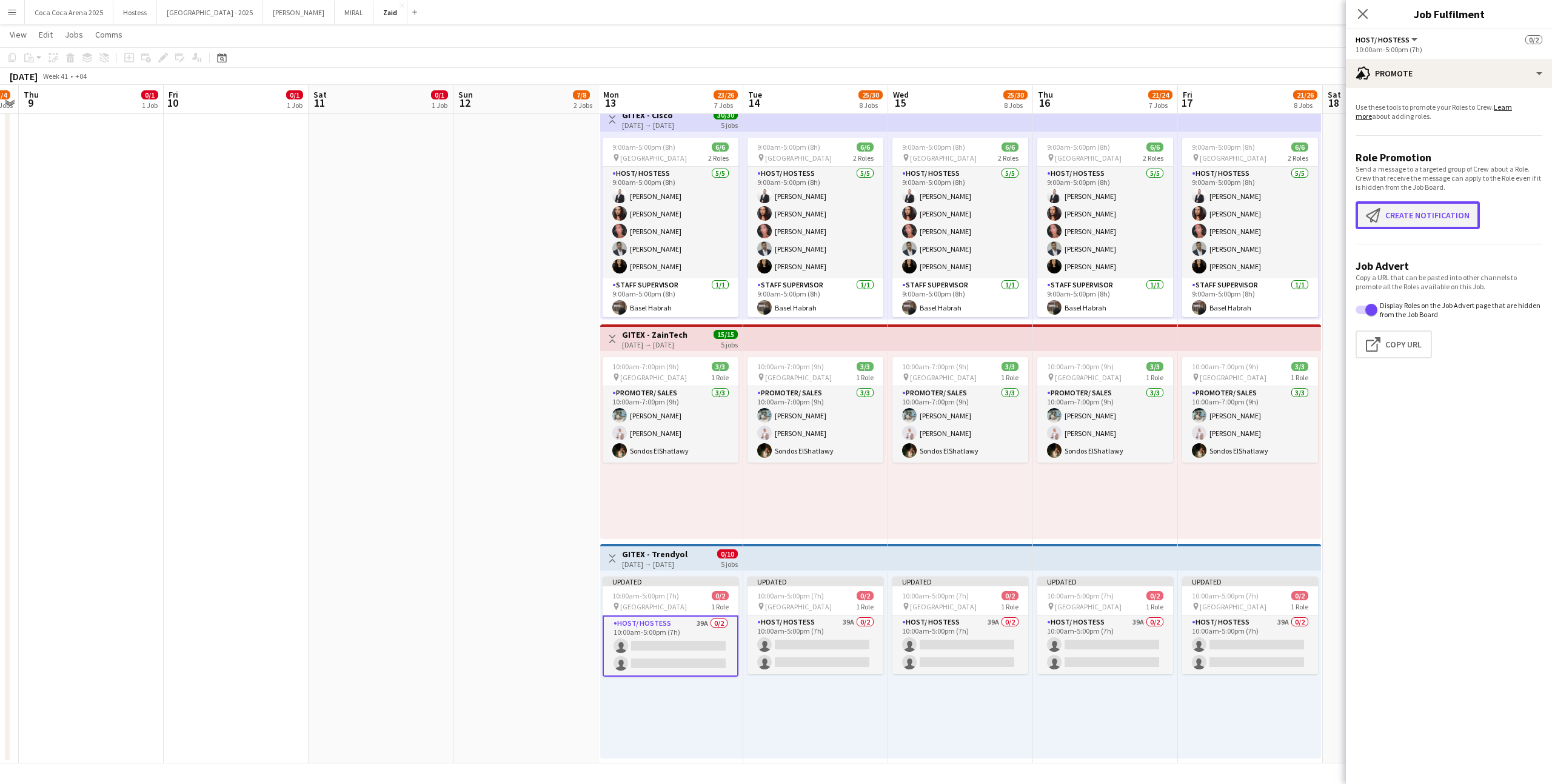
click at [1453, 225] on button "Create notification Create notification" at bounding box center [1418, 214] width 124 height 28
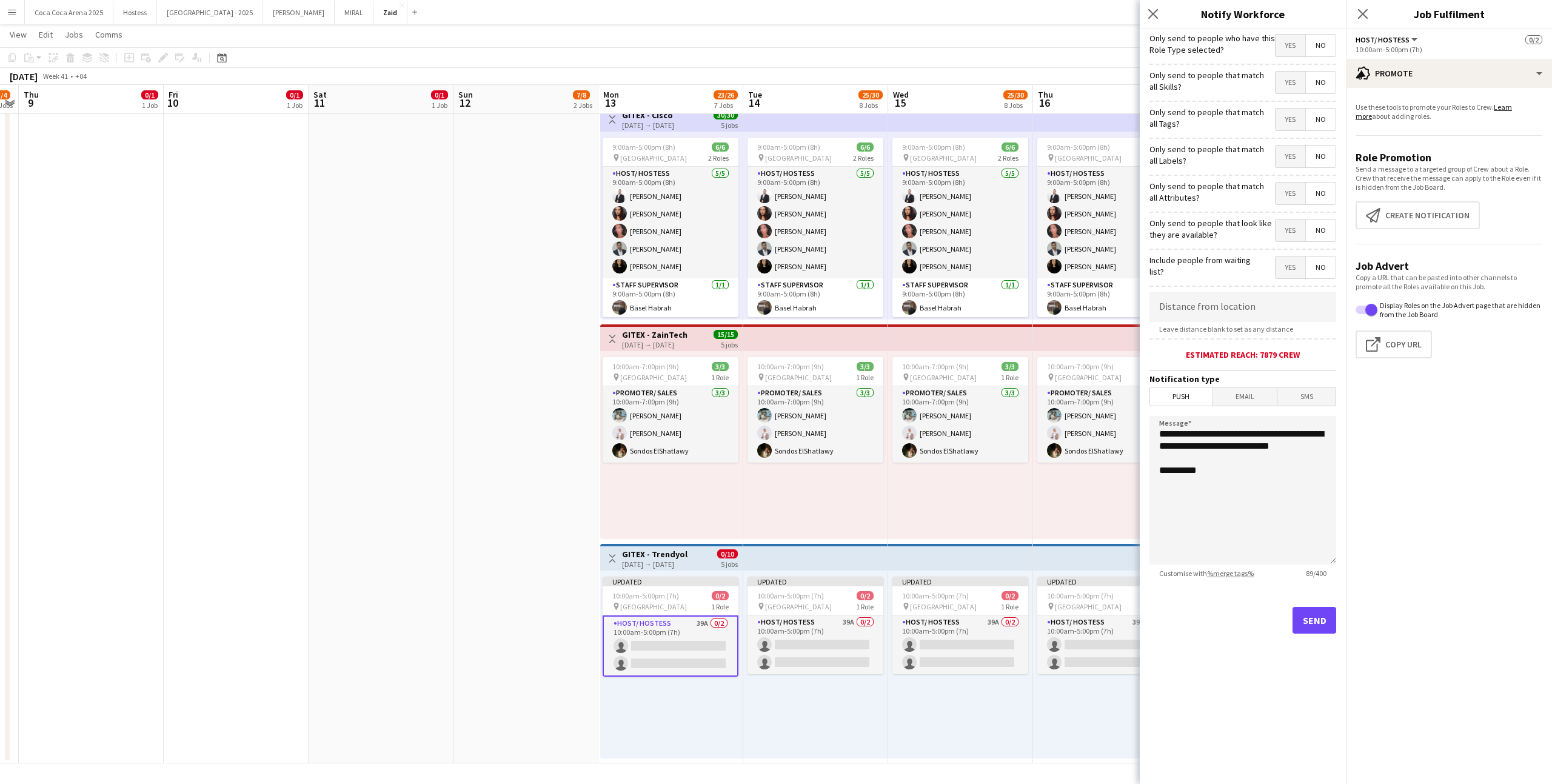
click at [1300, 231] on span "Yes" at bounding box center [1290, 230] width 30 height 22
click at [1302, 190] on span "Yes" at bounding box center [1290, 193] width 30 height 22
click at [1297, 156] on span "Yes" at bounding box center [1290, 156] width 30 height 22
click at [1296, 128] on span "Yes" at bounding box center [1290, 119] width 30 height 22
click at [1295, 94] on div "Yes No" at bounding box center [1305, 83] width 61 height 25
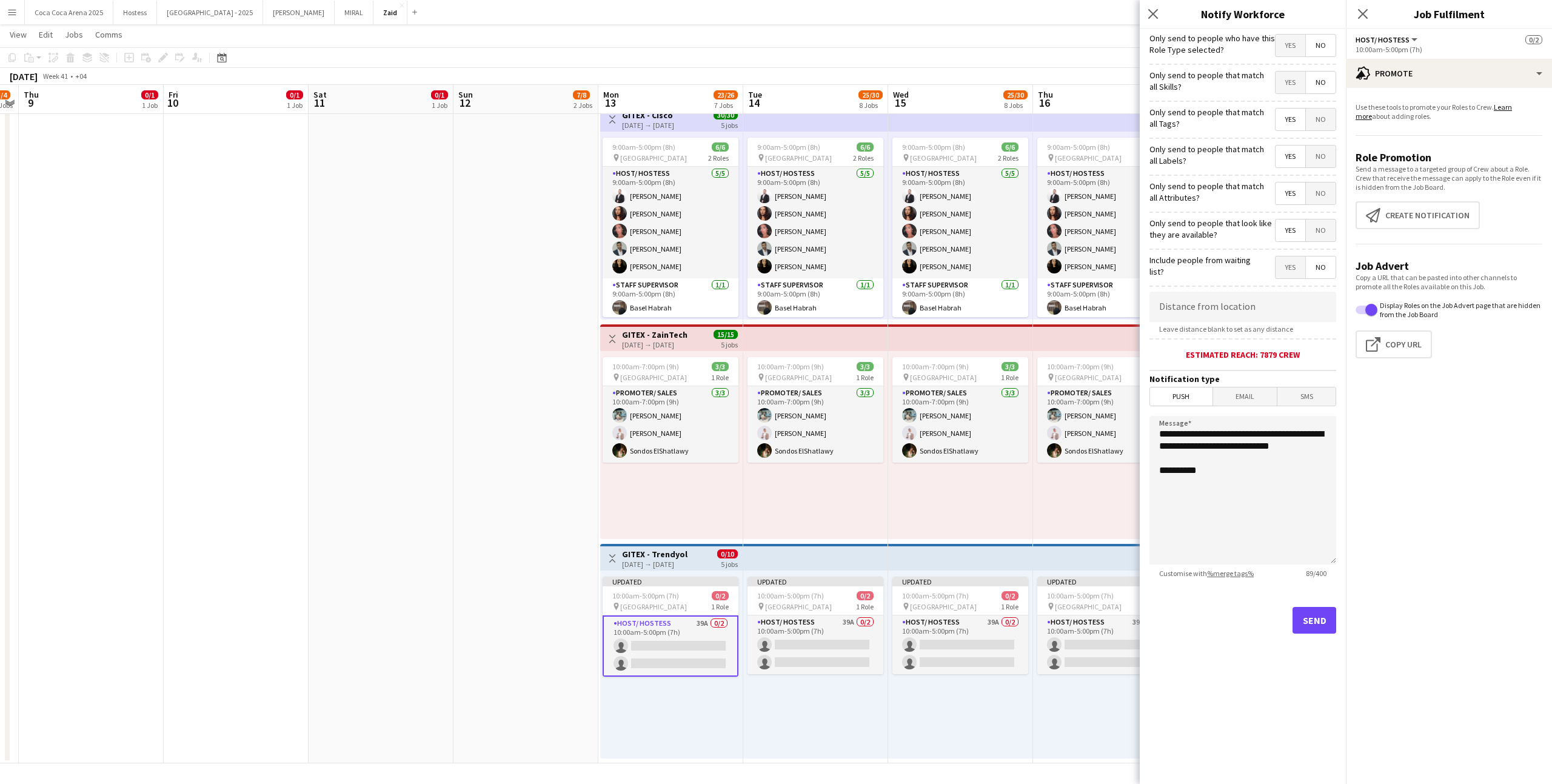
click at [1294, 83] on span "Yes" at bounding box center [1290, 82] width 30 height 22
click at [1294, 52] on span "Yes" at bounding box center [1290, 45] width 30 height 22
click at [1327, 615] on button "Send" at bounding box center [1314, 620] width 44 height 27
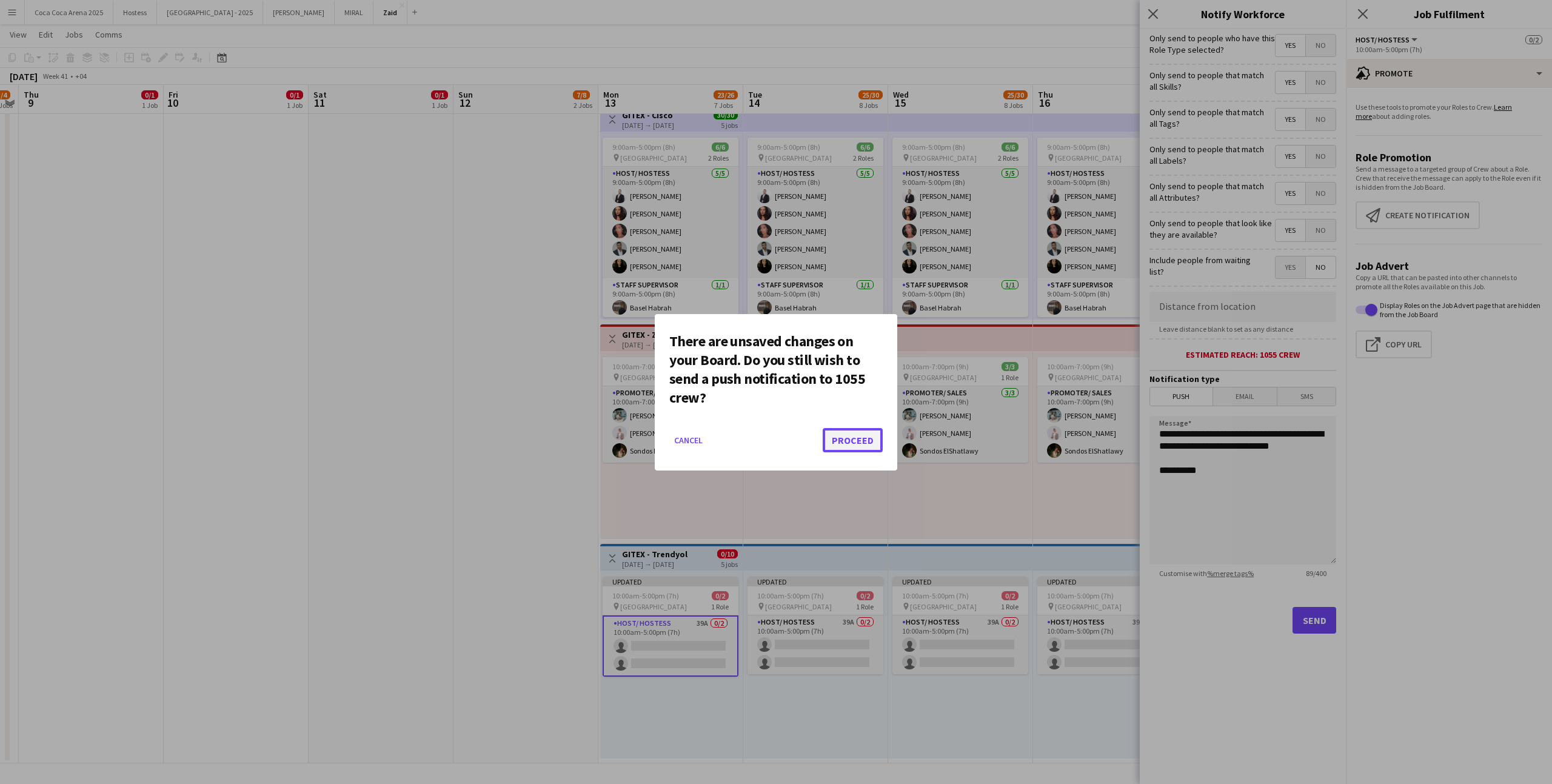
click at [857, 439] on button "Proceed" at bounding box center [852, 440] width 60 height 24
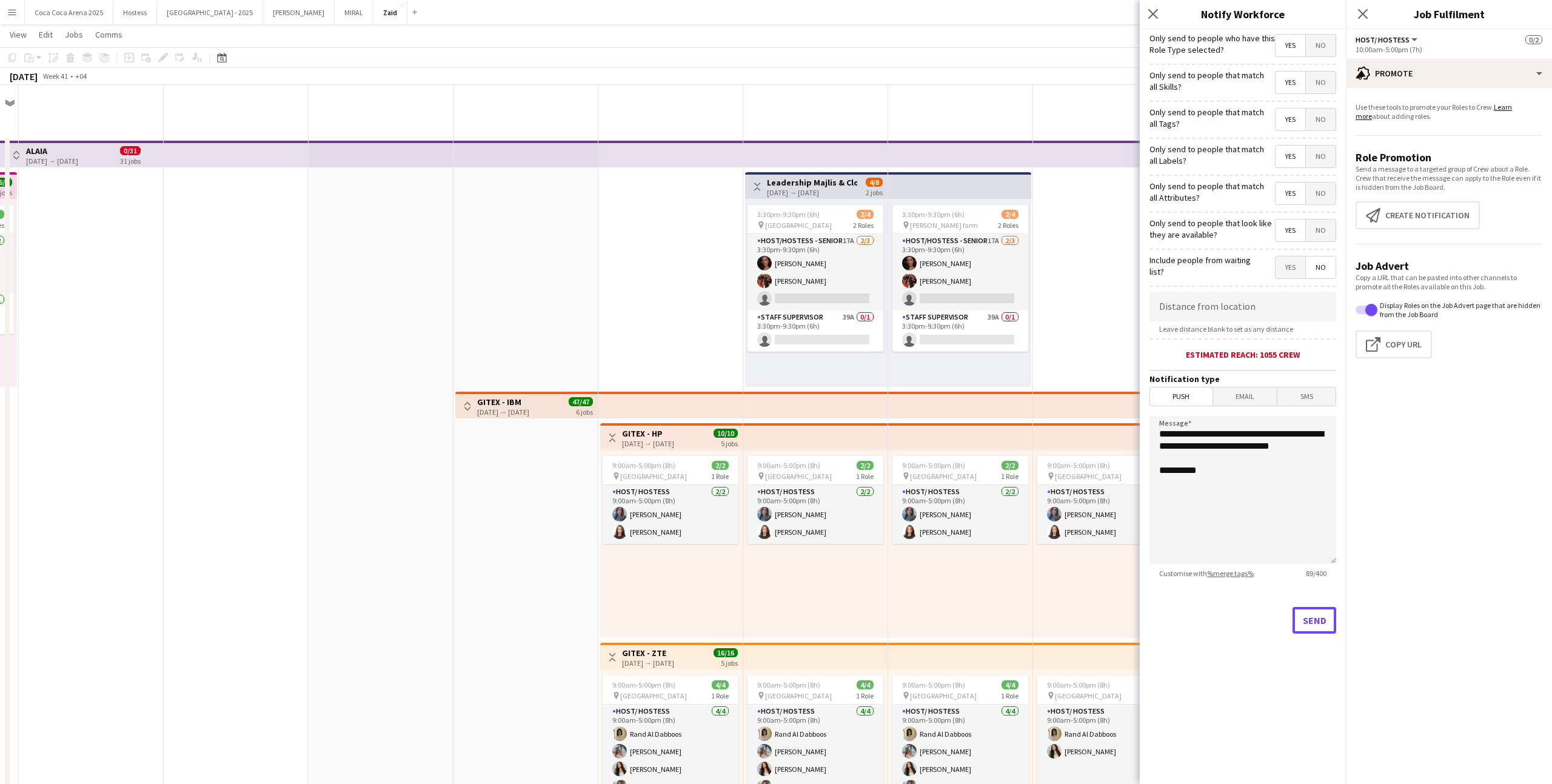
scroll to position [757, 0]
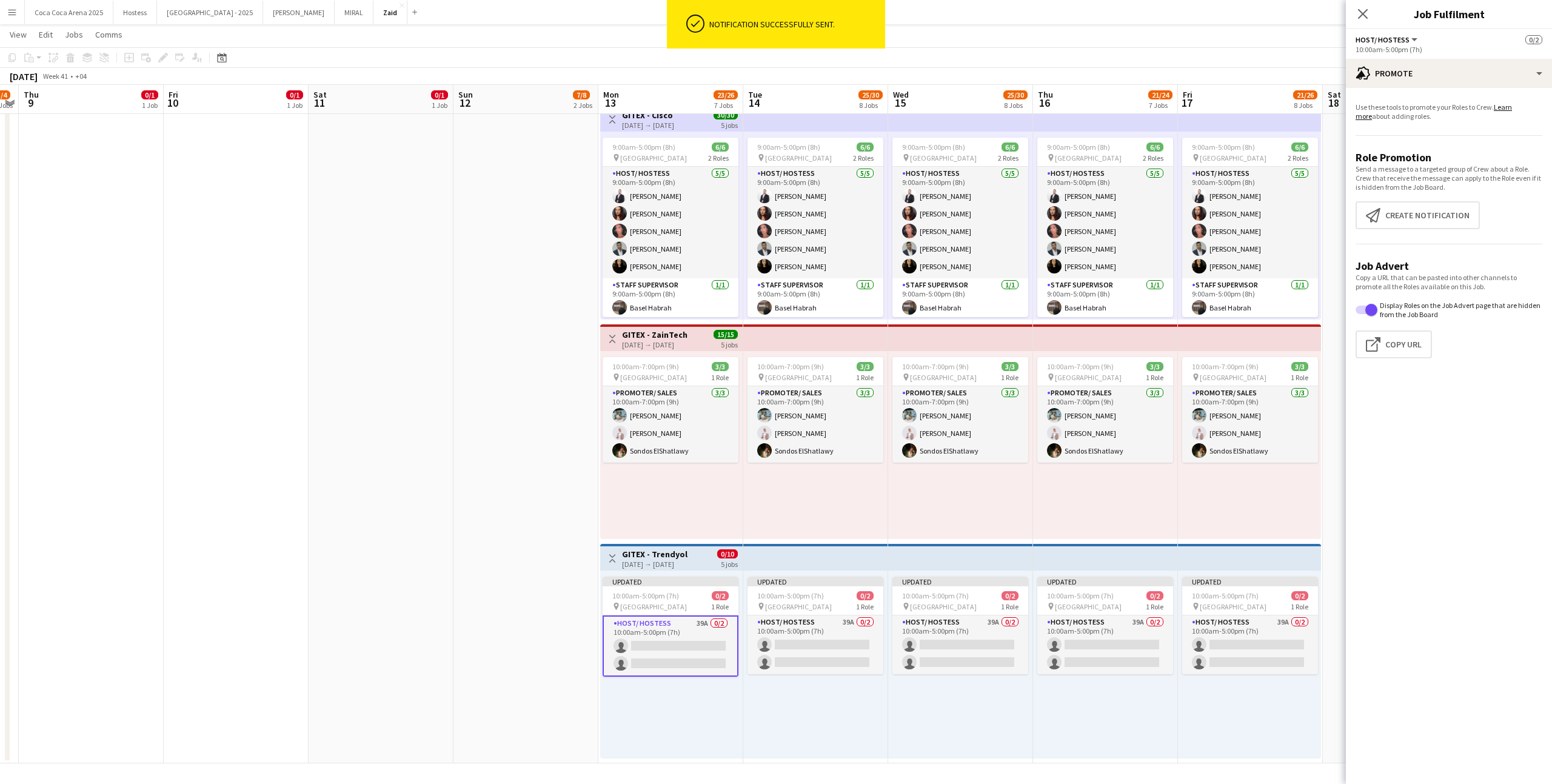
click at [947, 513] on div "10:00am-7:00pm (9h) 3/3 pin [GEOGRAPHIC_DATA] 1 Role Promoter/ Sales [DATE] 10:…" at bounding box center [960, 444] width 145 height 188
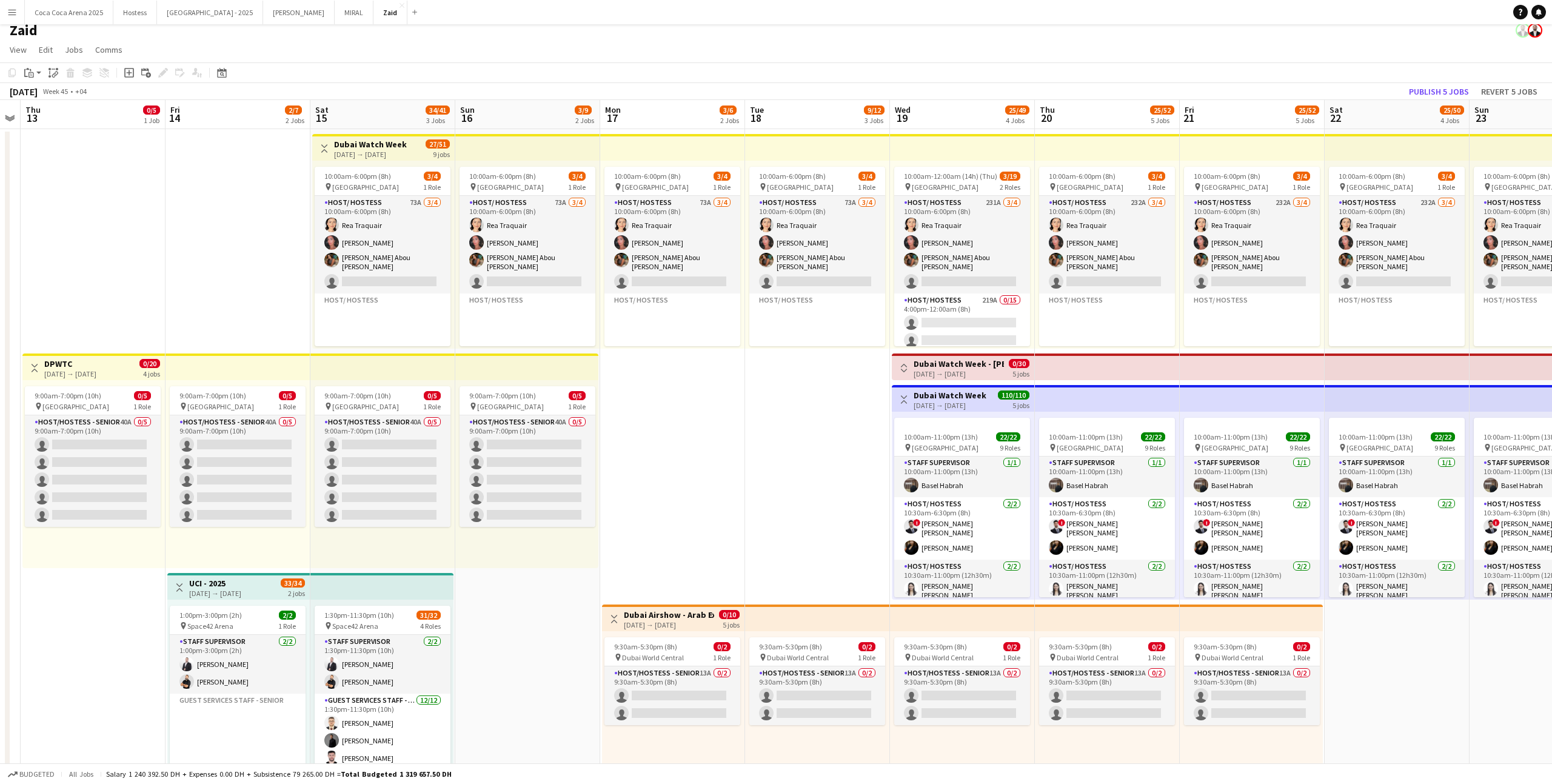
scroll to position [0, 421]
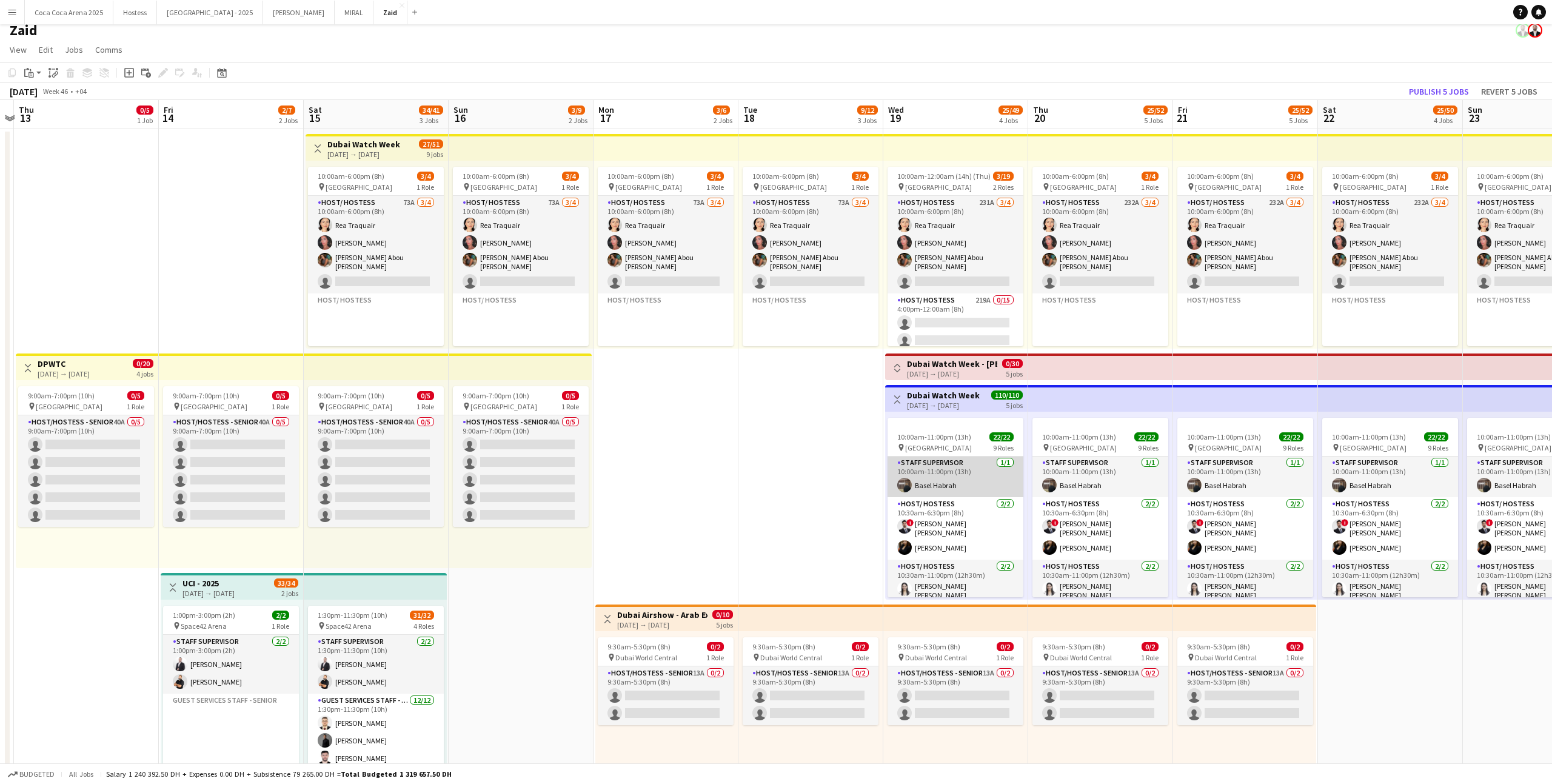
click at [982, 479] on app-card-role "Staff Supervisor [DATE] 10:00am-11:00pm (13h) Basel Habrah" at bounding box center [956, 476] width 136 height 41
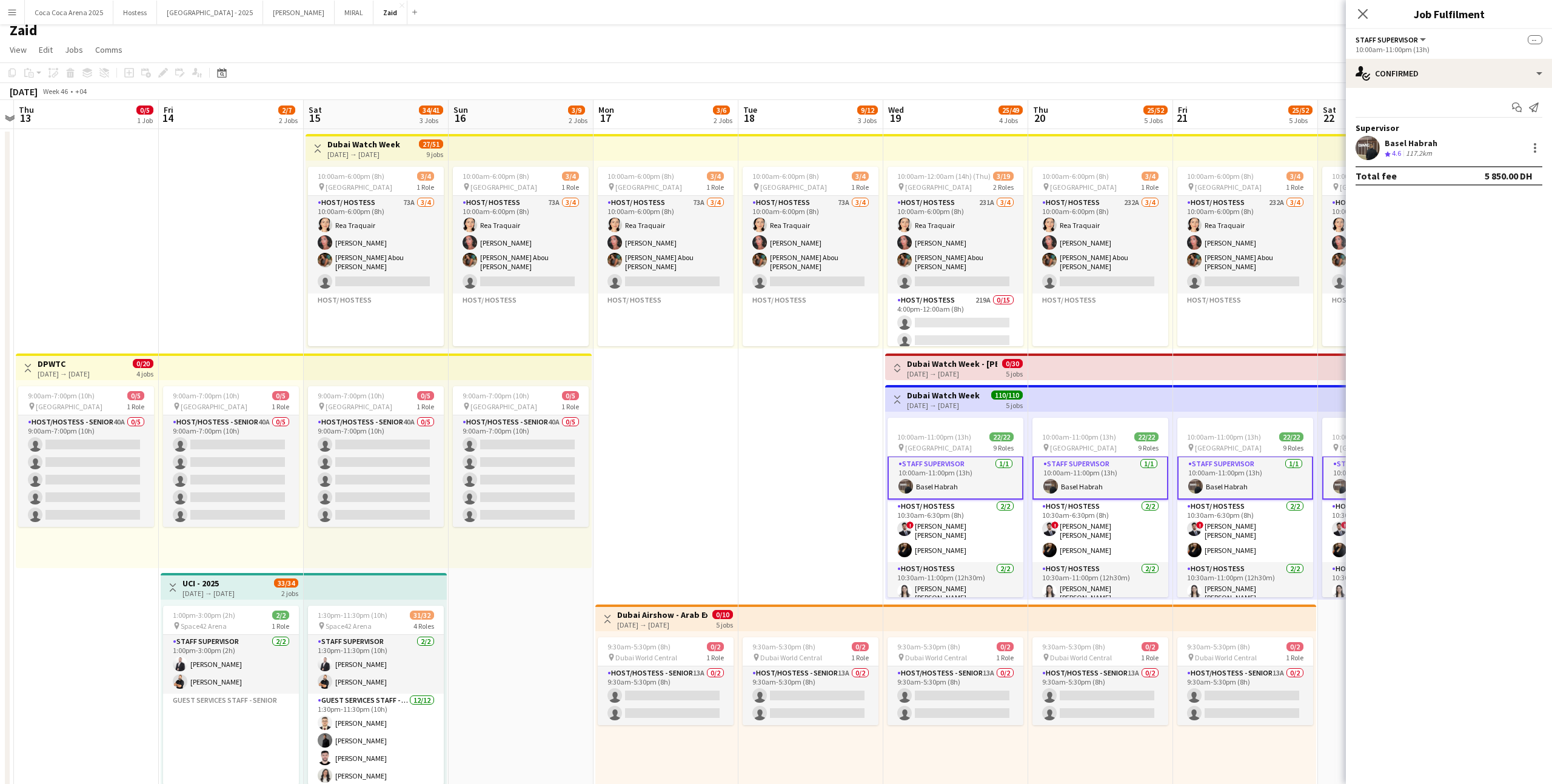
scroll to position [2, 0]
click at [1433, 86] on div "single-neutral-actions-check-2 Confirmed" at bounding box center [1448, 73] width 206 height 29
click at [1403, 151] on div "Crew rating 4.6" at bounding box center [1394, 153] width 19 height 10
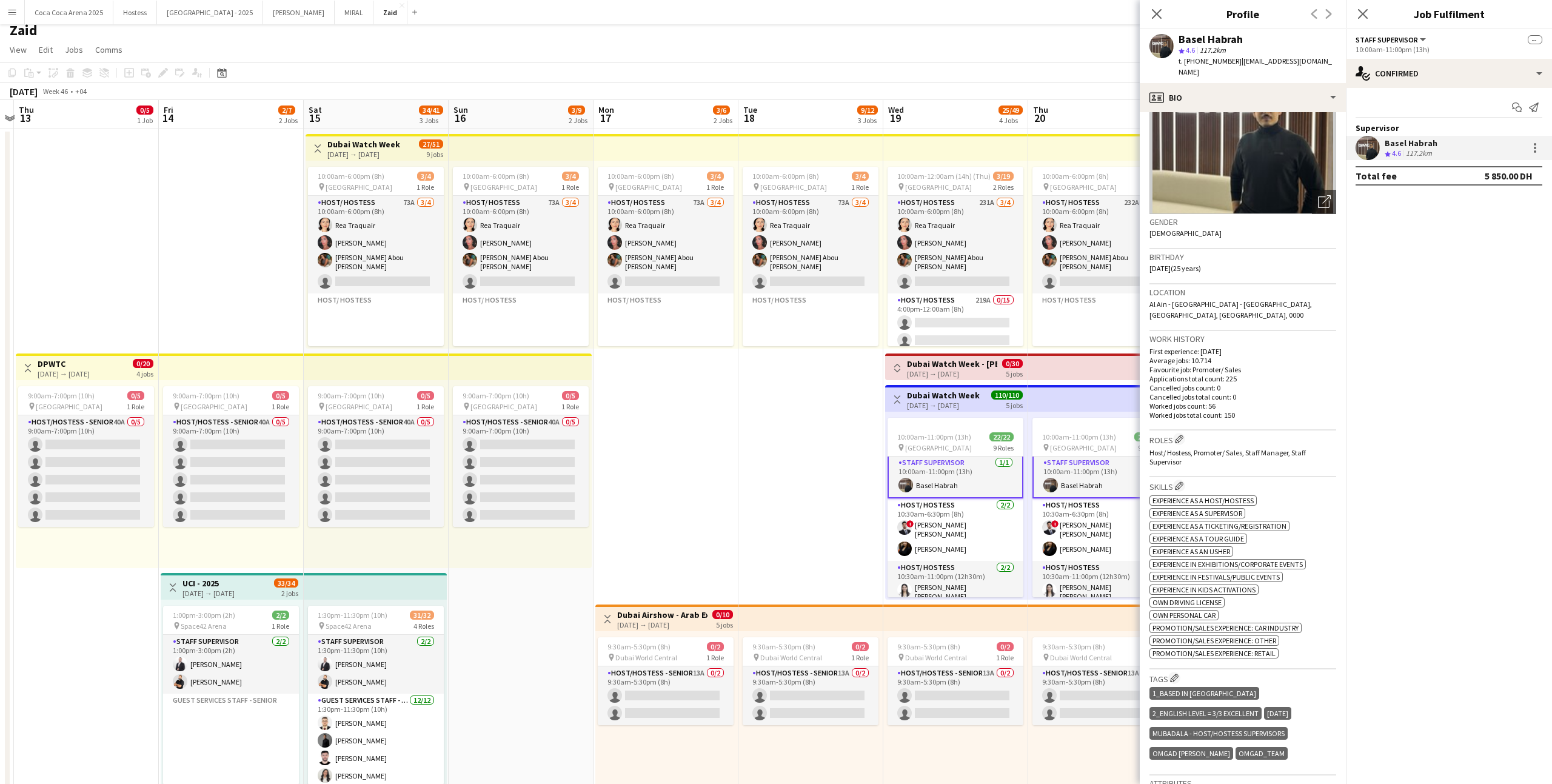
scroll to position [0, 0]
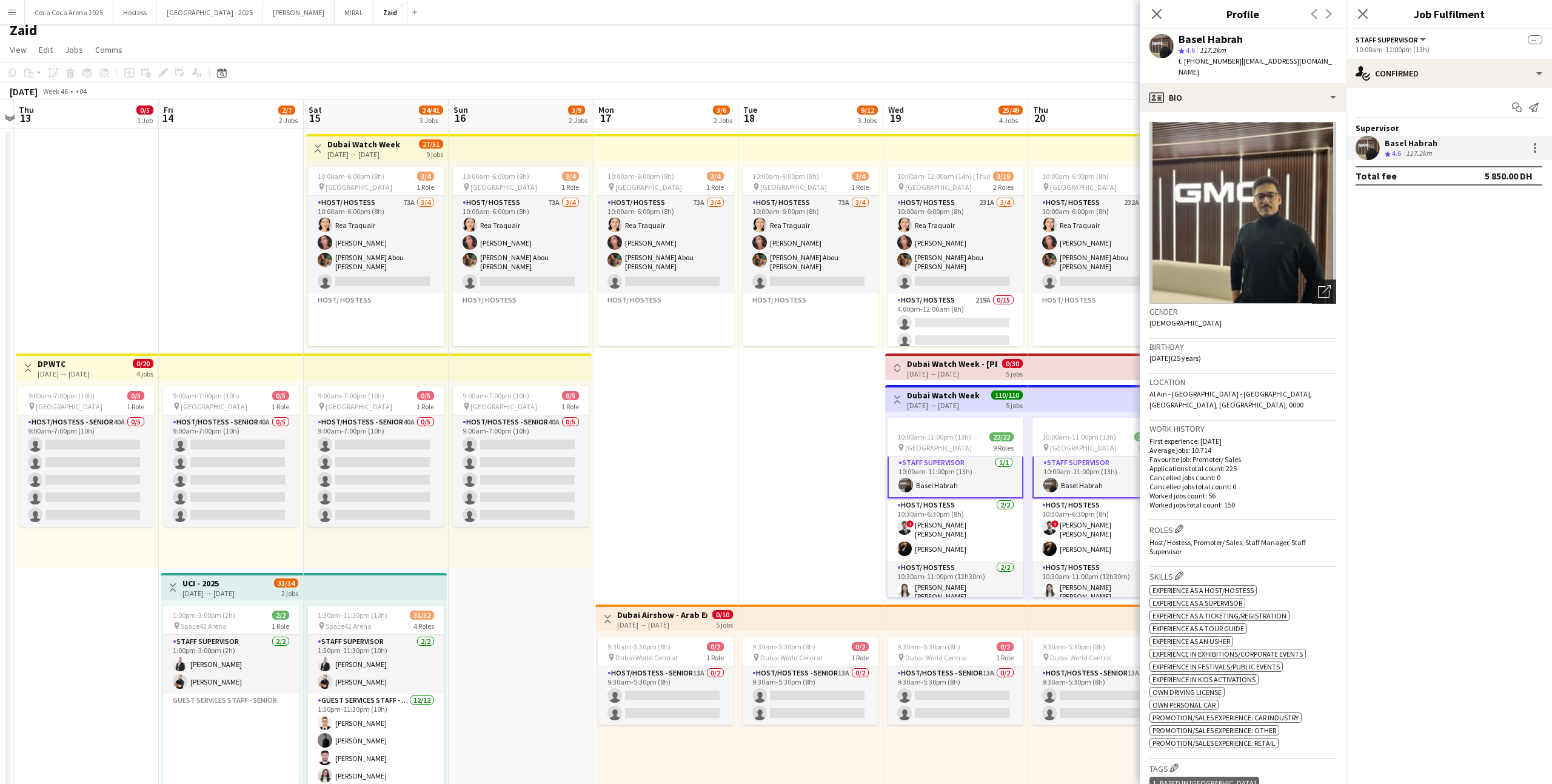
click at [1325, 285] on icon "Open photos pop-in" at bounding box center [1324, 291] width 13 height 13
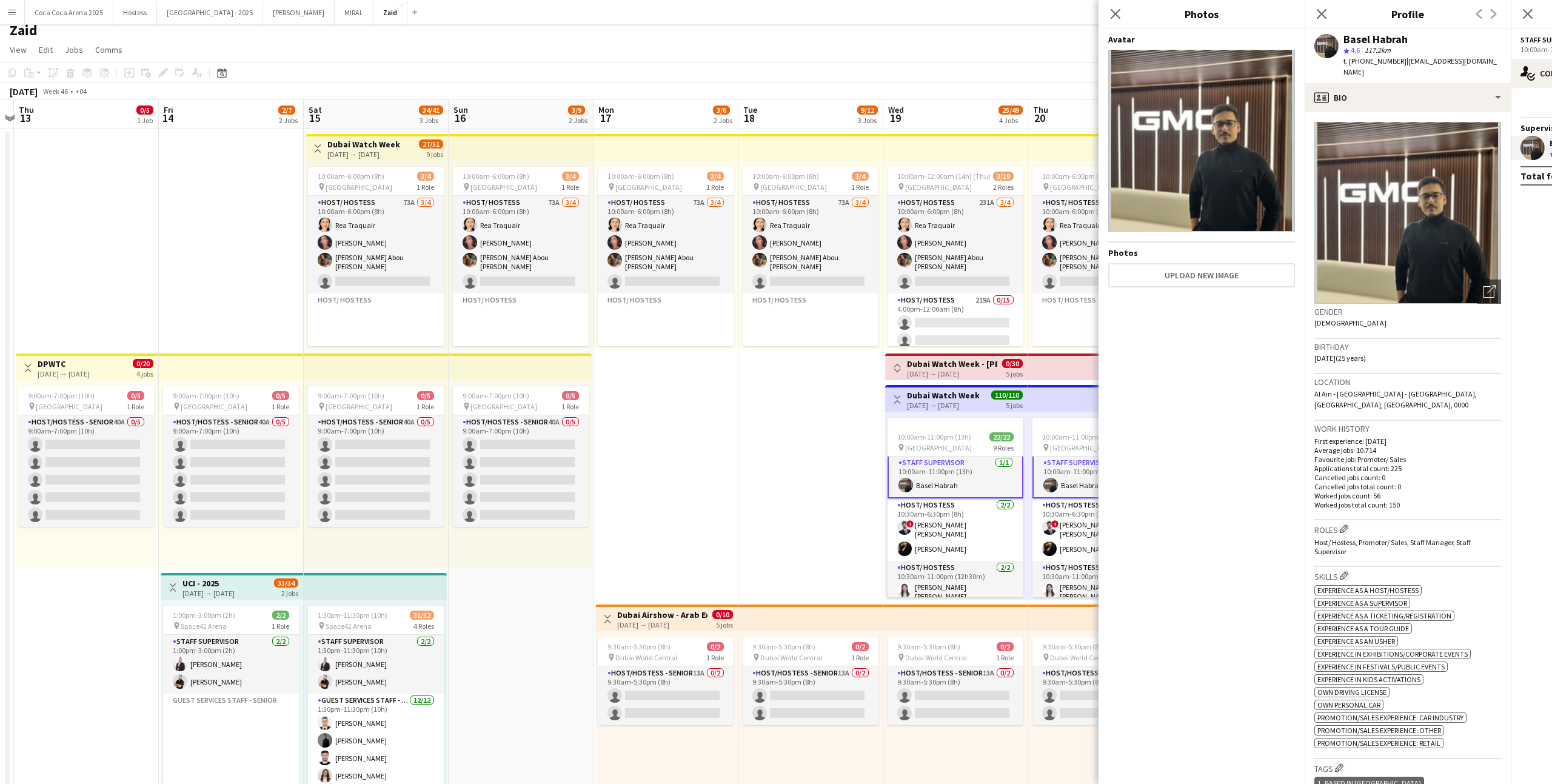
click at [1413, 355] on div "Birthday [DEMOGRAPHIC_DATA] (25 years)" at bounding box center [1407, 356] width 187 height 35
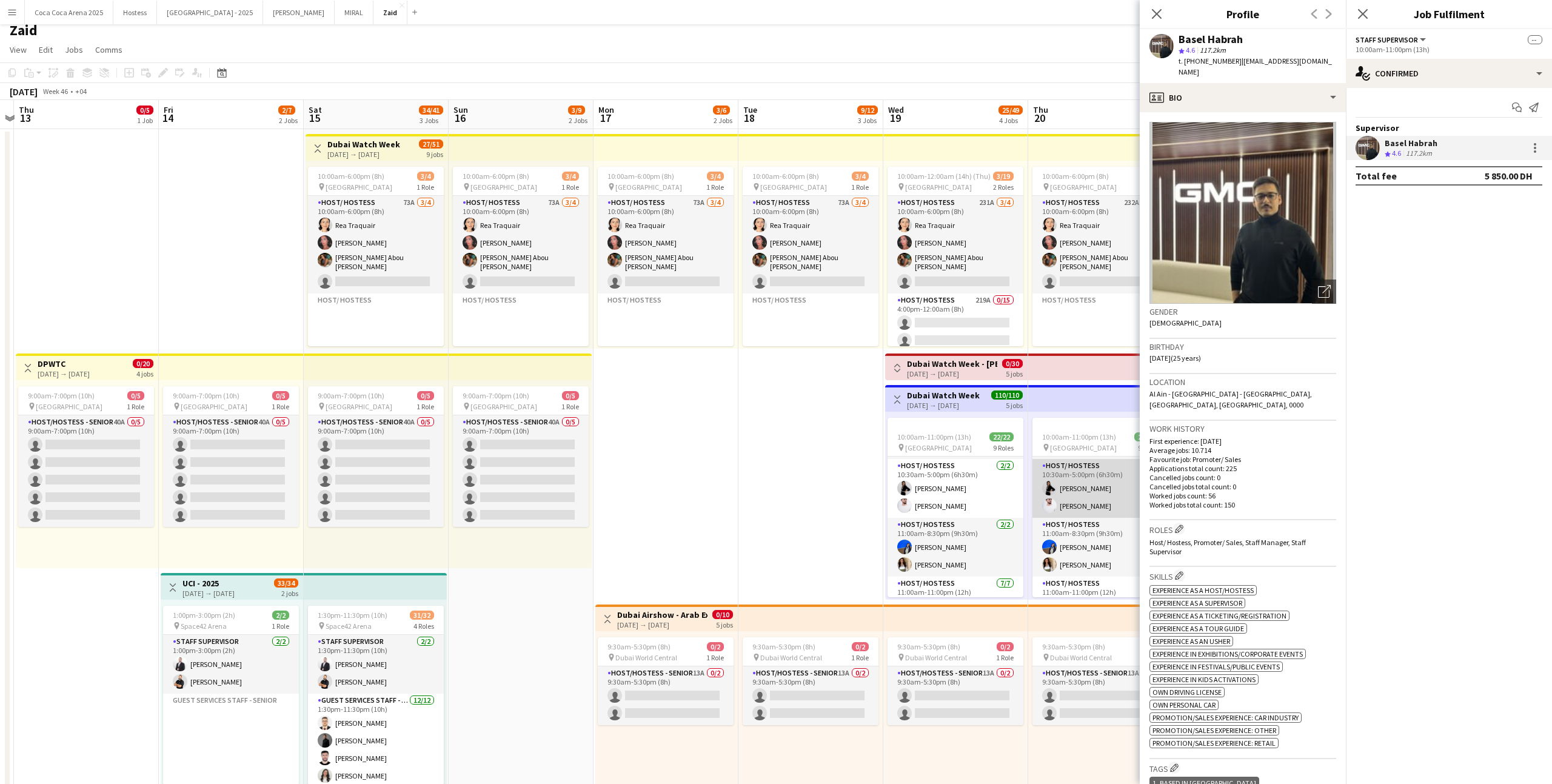
click at [1101, 511] on div "Staff Supervisor [DATE] 10:00am-11:00pm (13h) [GEOGRAPHIC_DATA] Habrah Host/ Ho…" at bounding box center [1100, 526] width 136 height 141
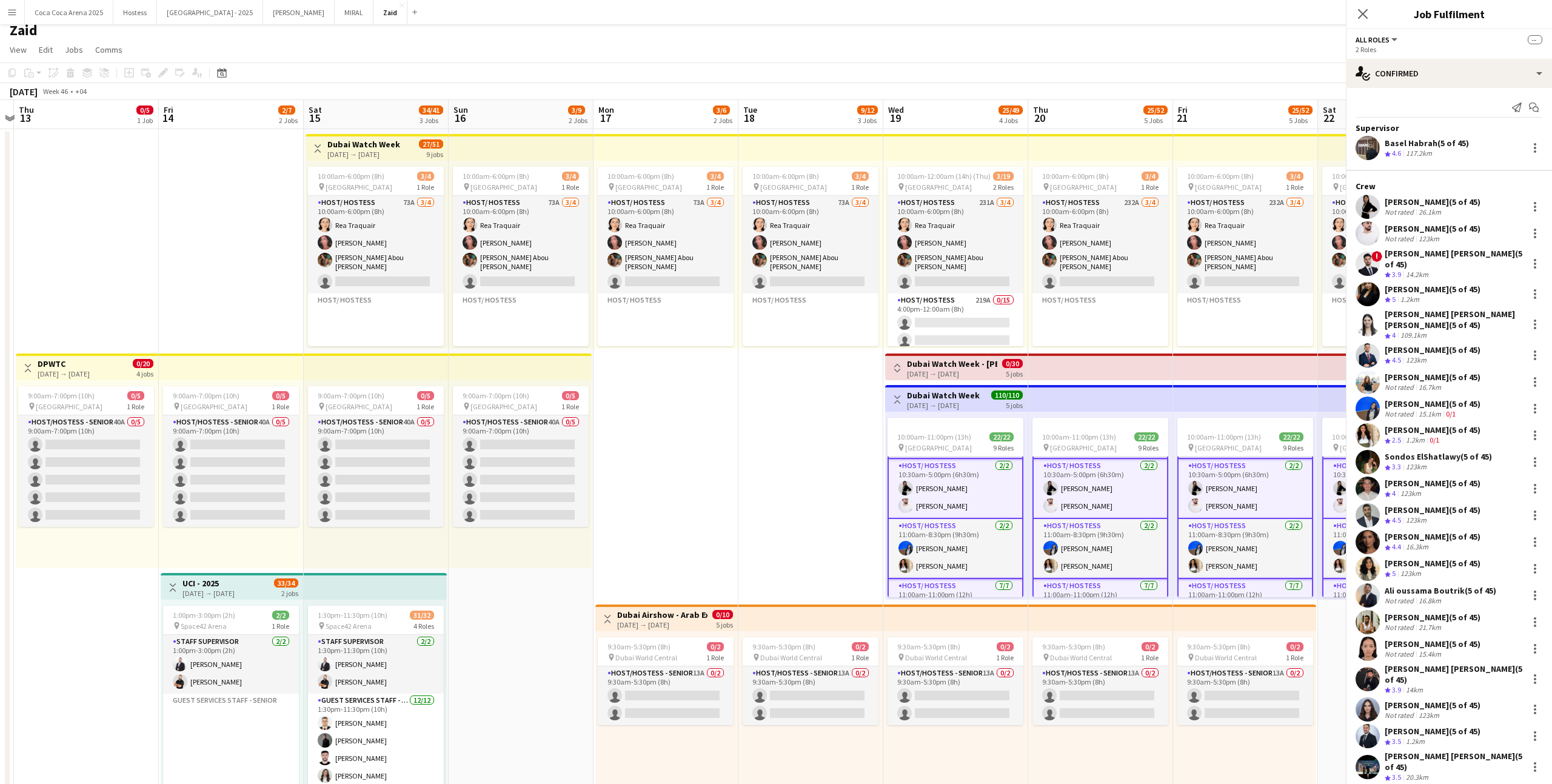
click at [1101, 500] on app-card-role "Host/ Hostess [DATE] 10:30am-5:00pm (6h30m) [PERSON_NAME] [PERSON_NAME]" at bounding box center [1100, 488] width 136 height 60
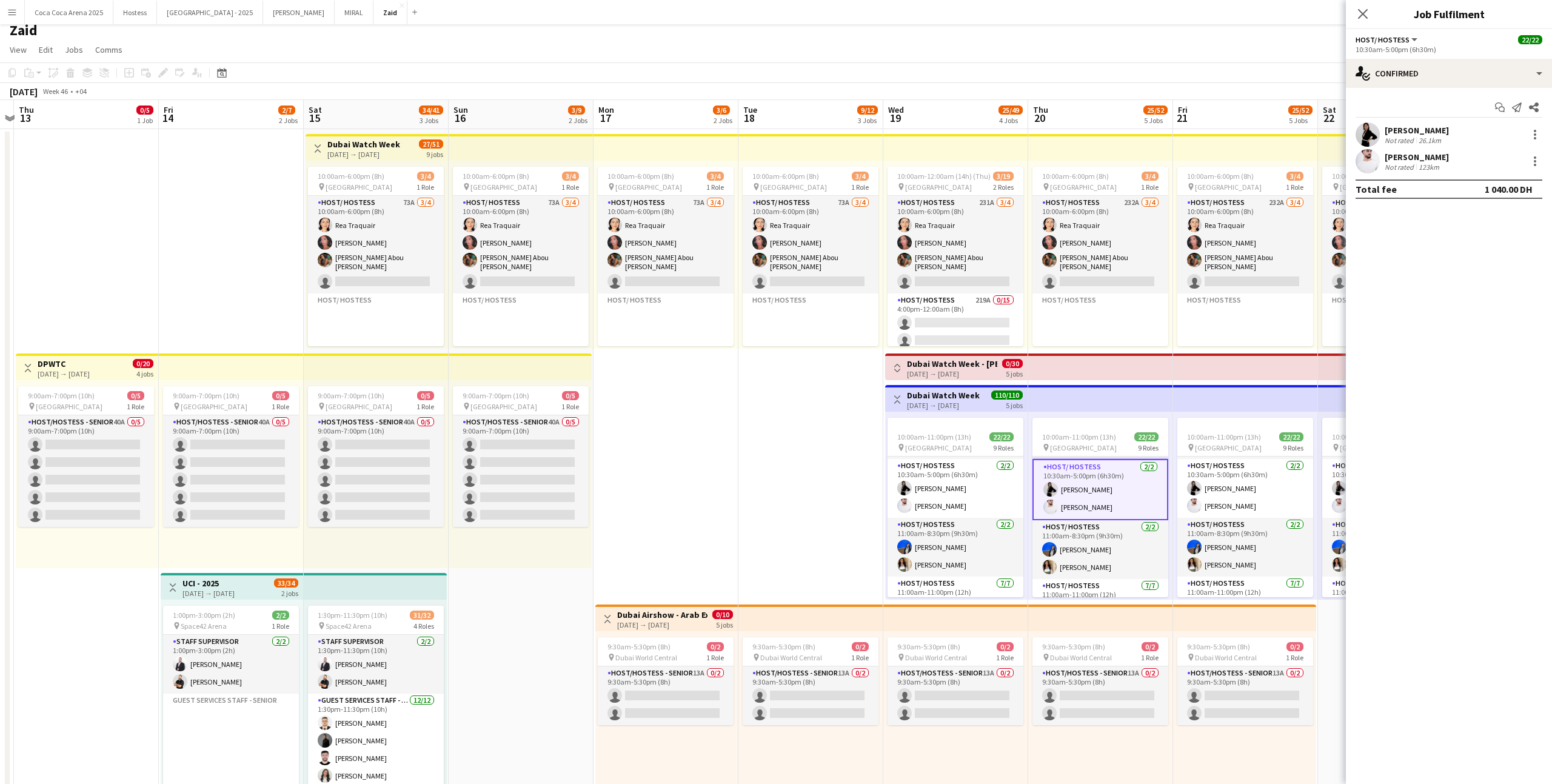
click at [1420, 139] on div "26.1km" at bounding box center [1430, 141] width 28 height 9
